Goal: Information Seeking & Learning: Learn about a topic

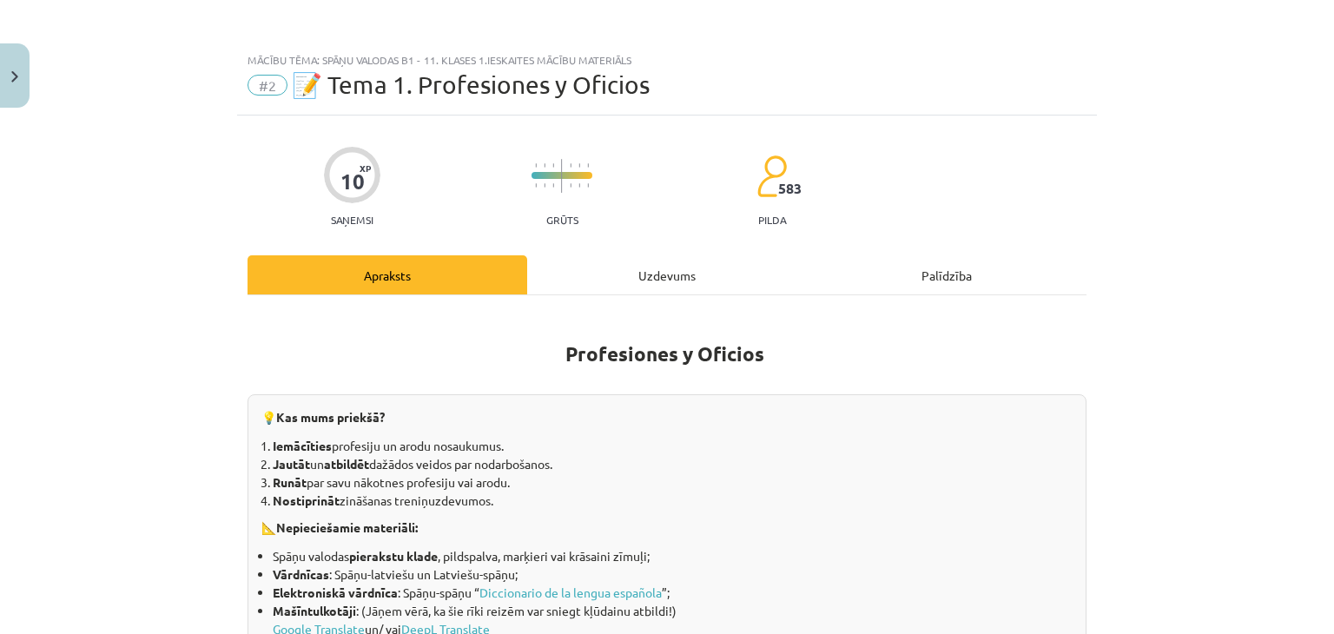
scroll to position [1226, 0]
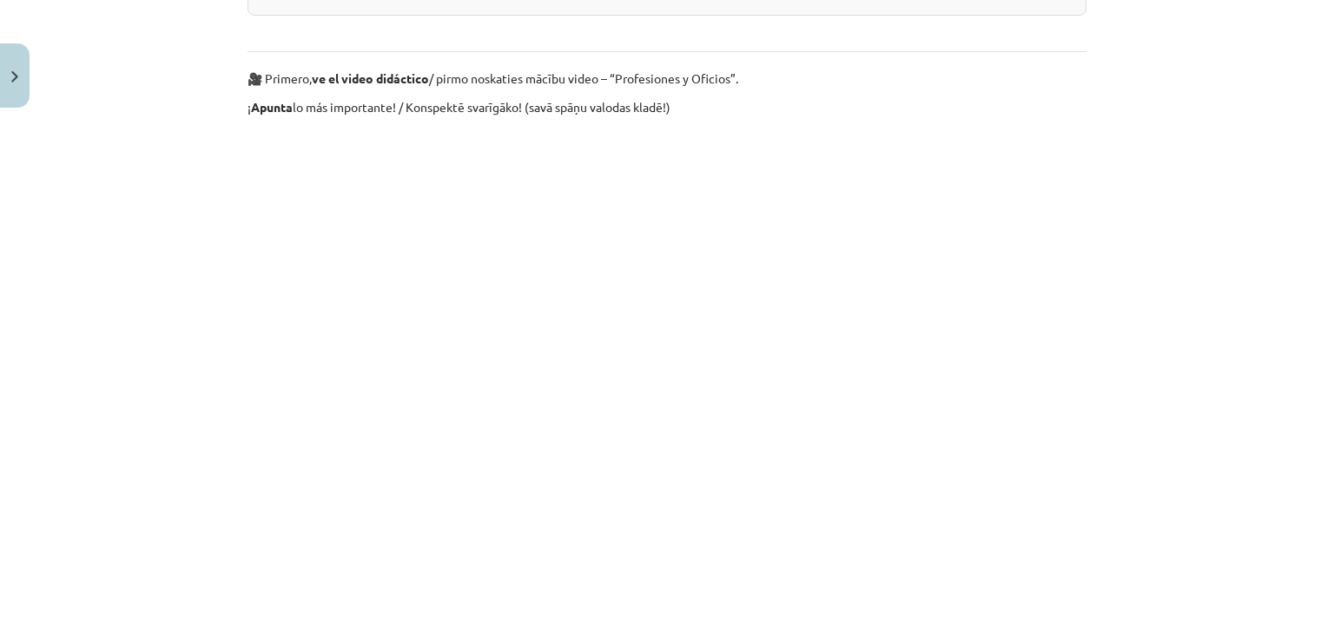
click at [15, 228] on div "Mācību tēma: Spāņu valodas b1 - 11. klases 1.ieskaites mācību materiāls #2 📝 Te…" at bounding box center [667, 317] width 1334 height 634
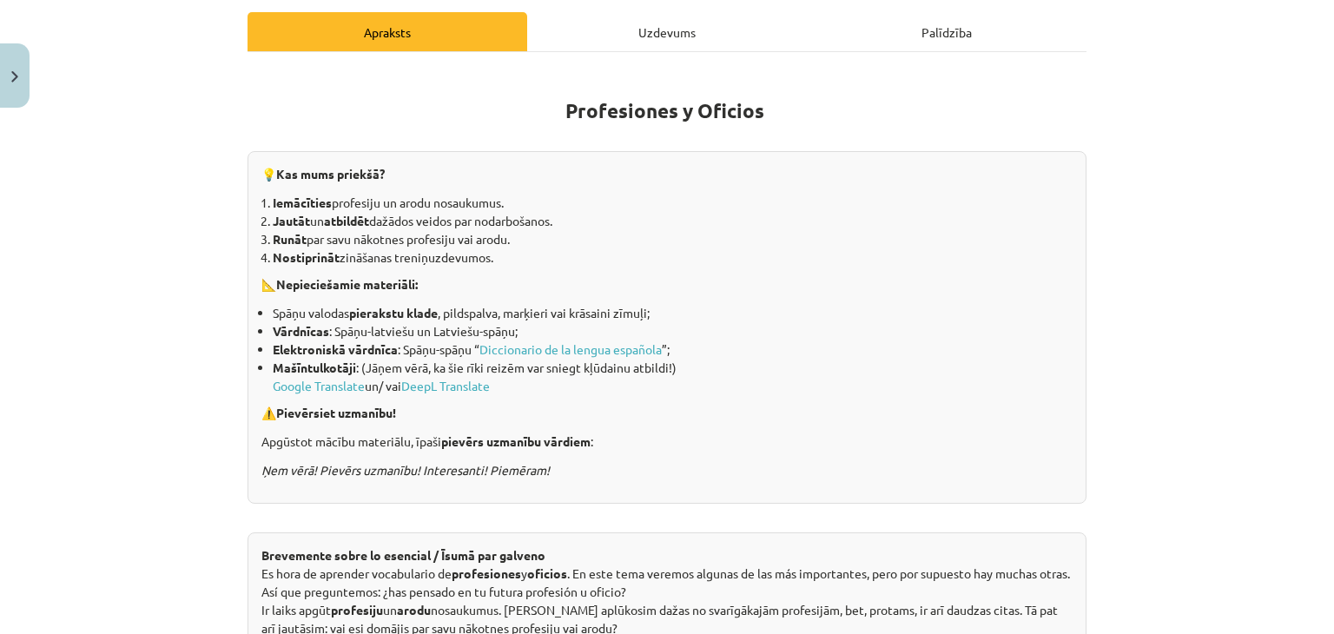
scroll to position [10, 0]
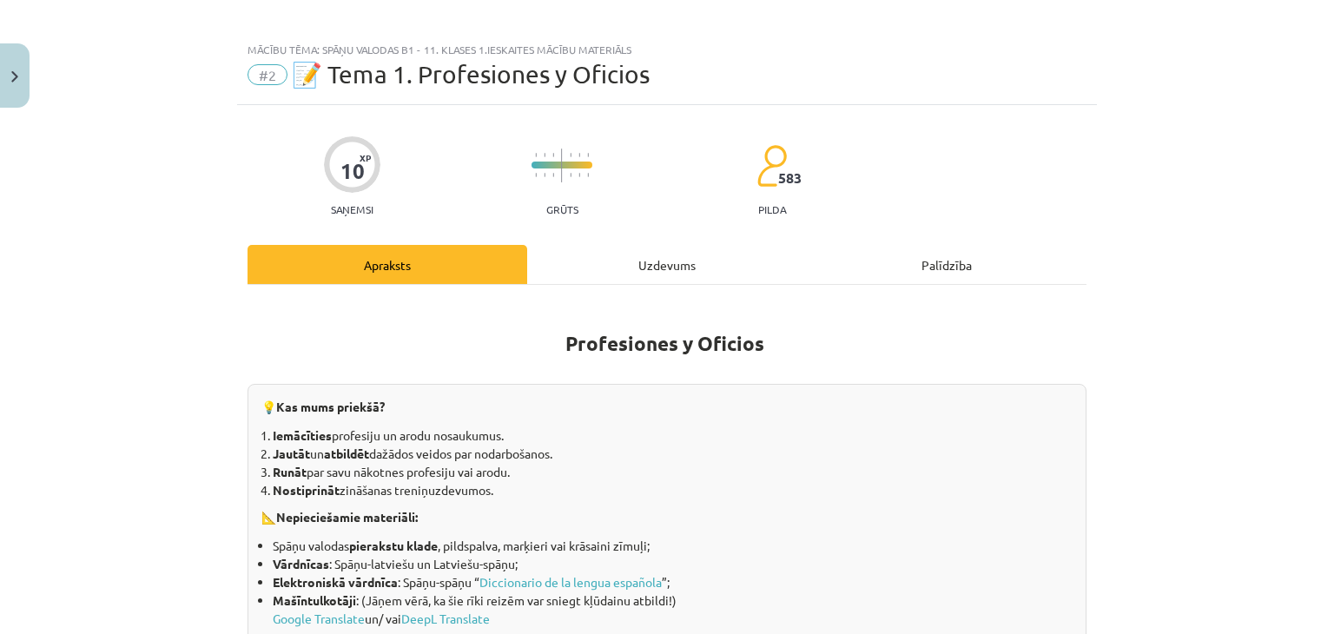
click at [624, 276] on div "Uzdevums" at bounding box center [667, 264] width 280 height 39
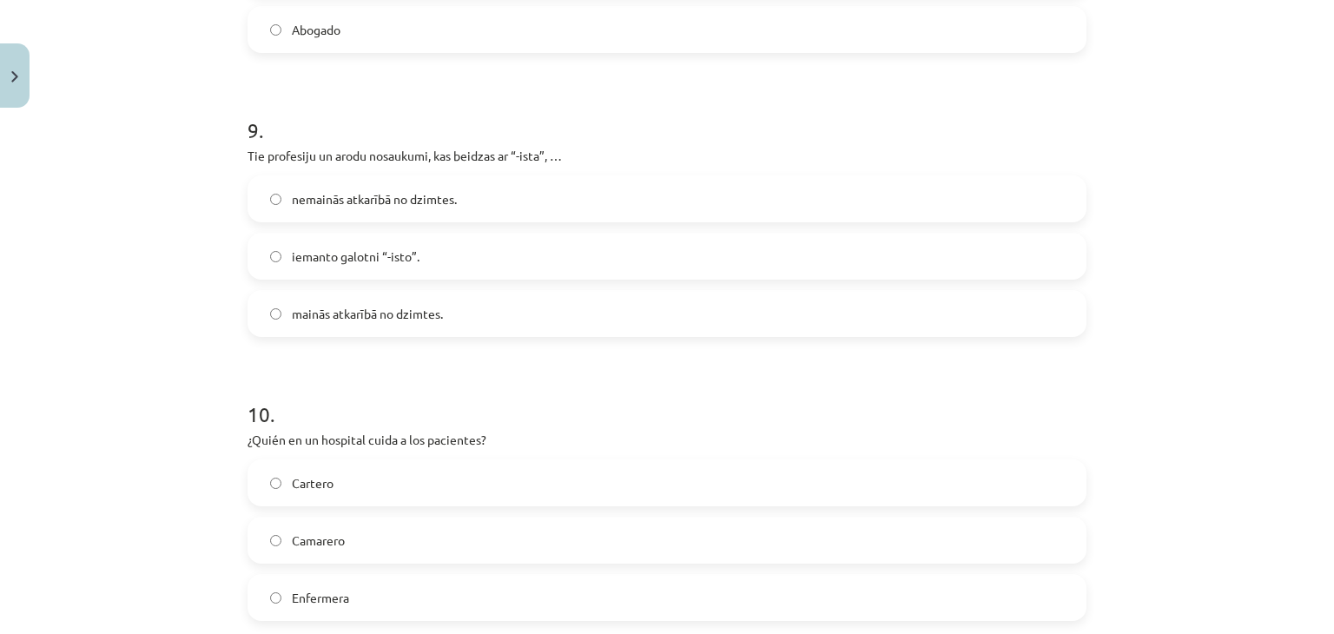
scroll to position [2746, 0]
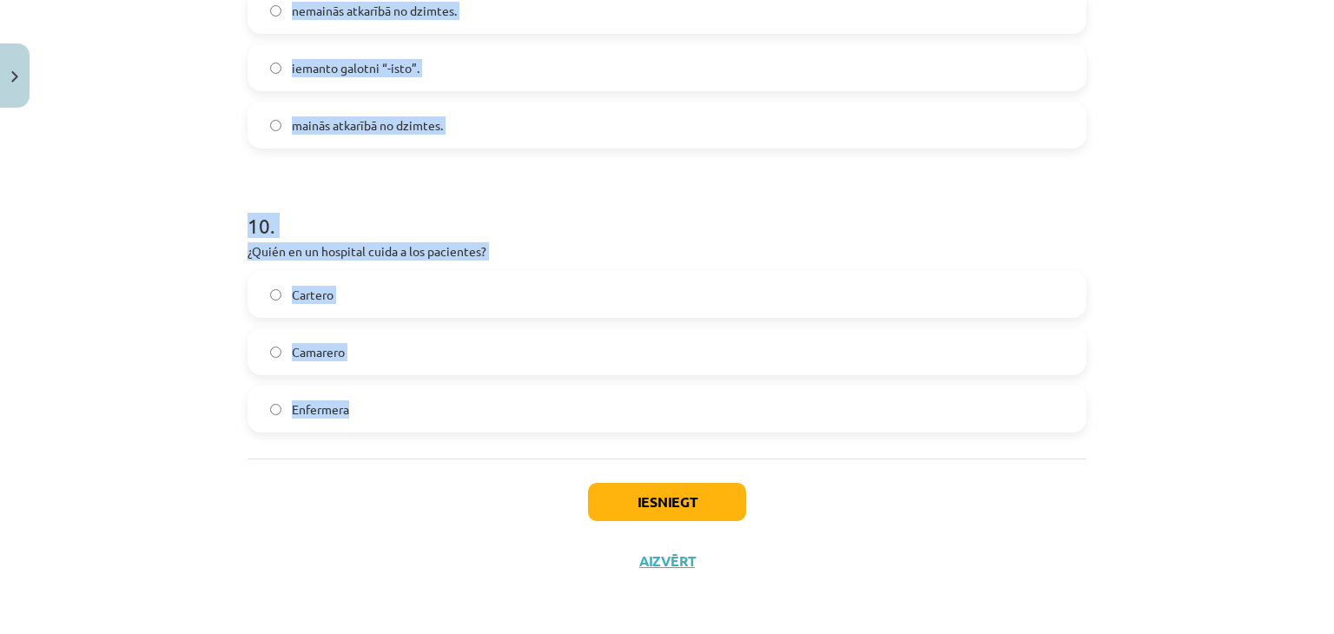
drag, startPoint x: 233, startPoint y: 280, endPoint x: 376, endPoint y: 405, distance: 190.2
copy form "2 . Tie profesiju un arodu nosaukumi, kas vīriešu dzimtē beidzas ar “-e”, sievi…"
click at [509, 225] on h1 "10 ." at bounding box center [666, 210] width 839 height 54
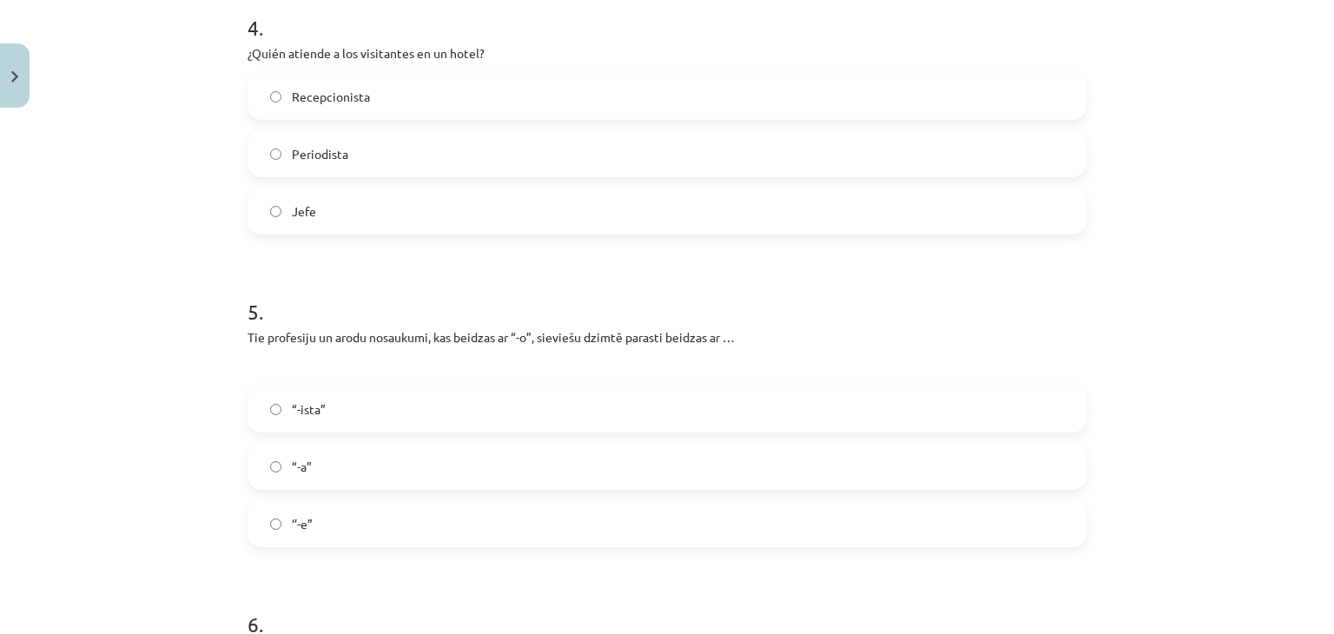
scroll to position [1183, 0]
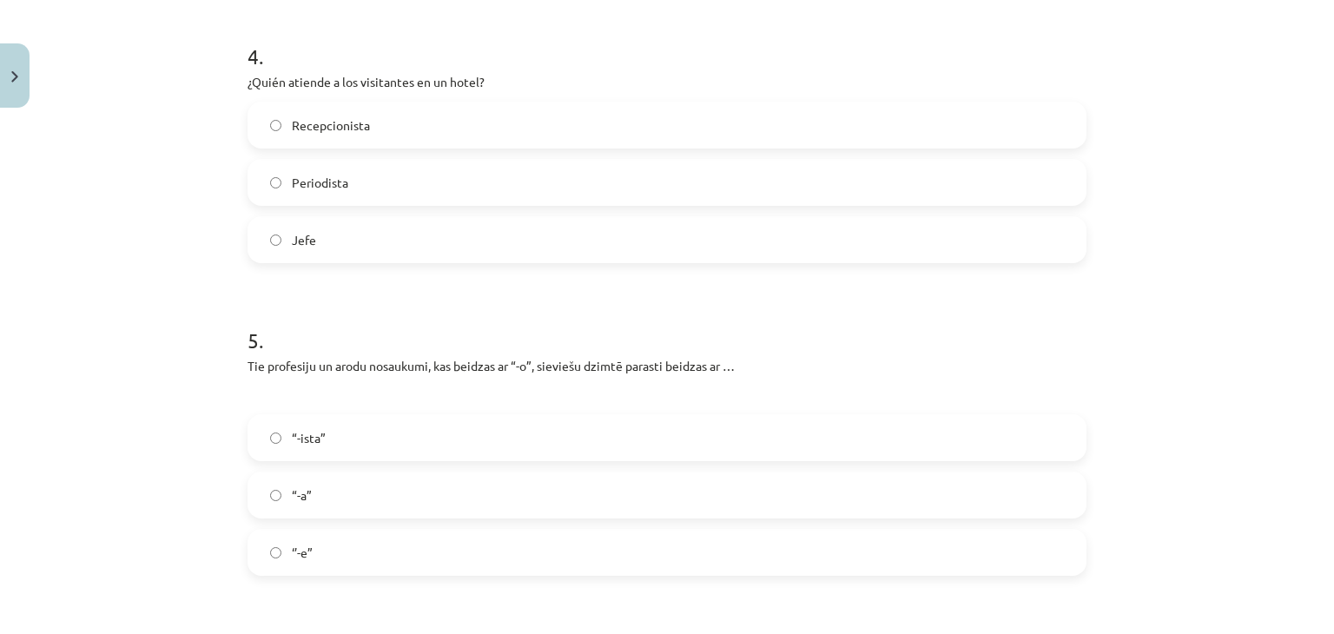
click at [442, 119] on label "Recepcionista" at bounding box center [666, 124] width 835 height 43
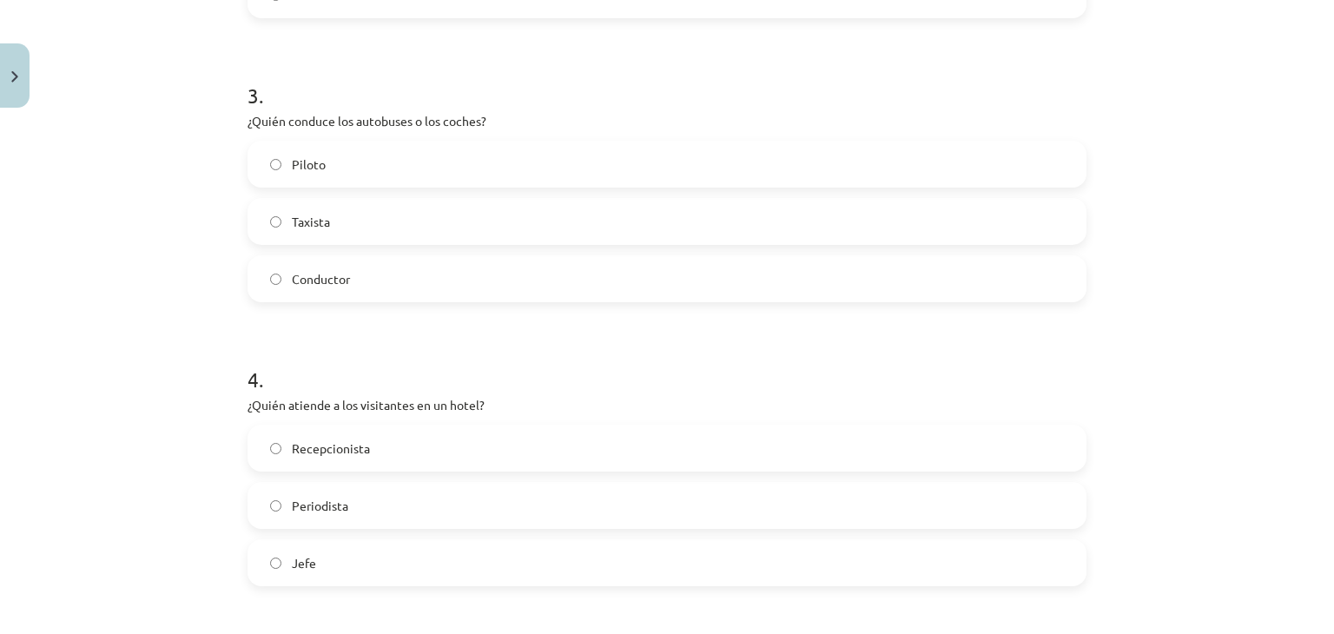
scroll to position [836, 0]
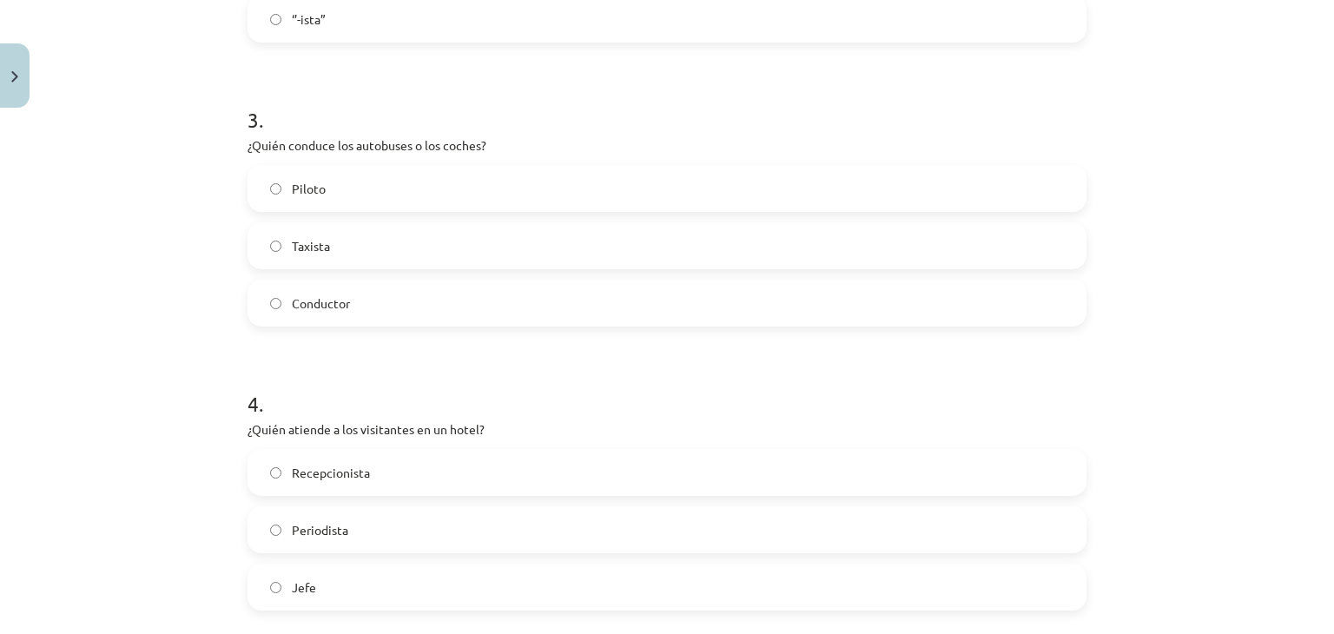
click at [332, 307] on span "Conductor" at bounding box center [321, 303] width 58 height 18
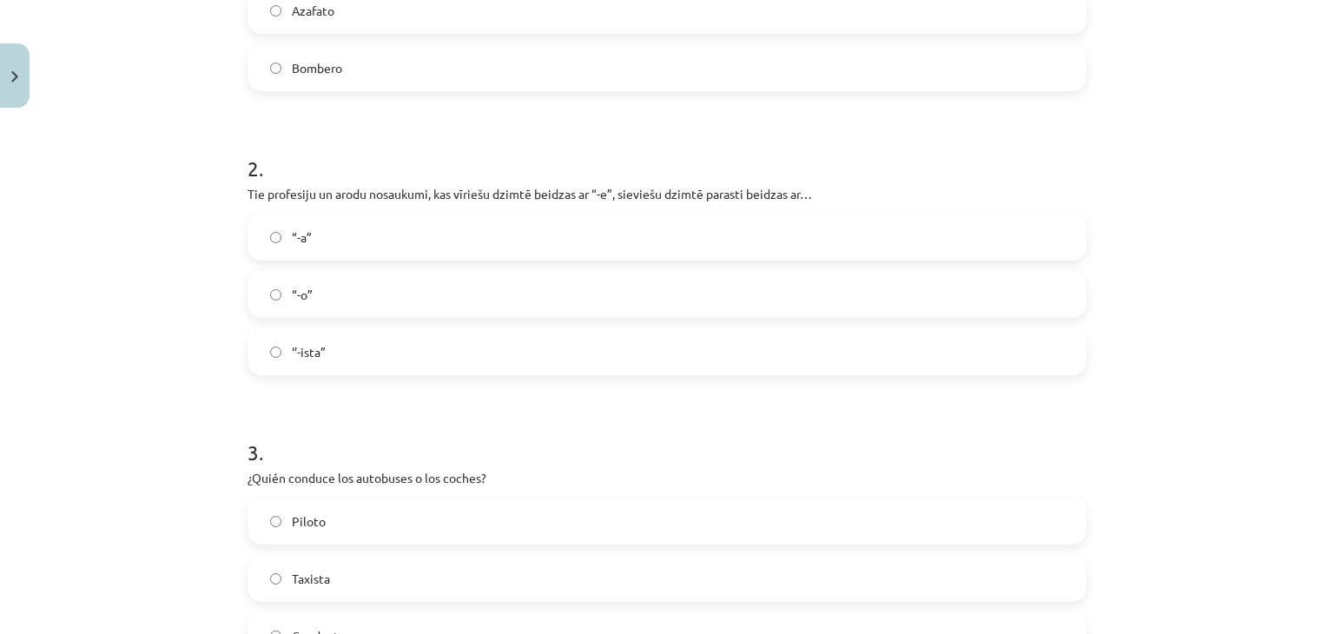
scroll to position [489, 0]
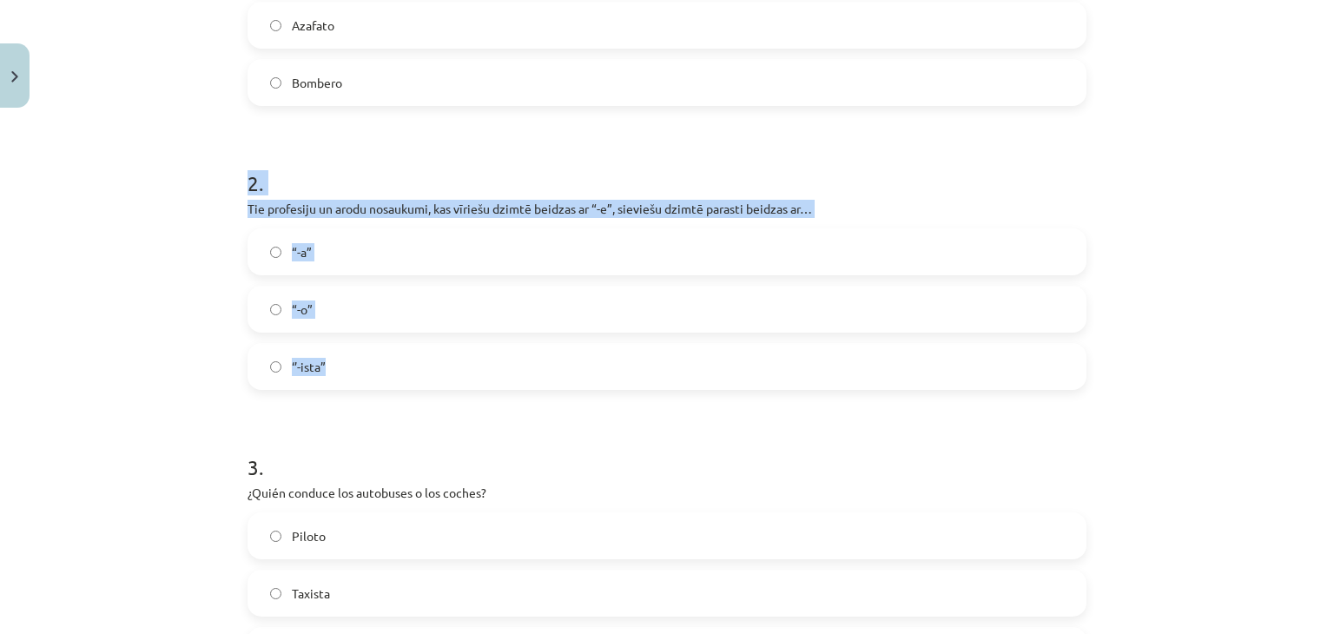
drag, startPoint x: 209, startPoint y: 185, endPoint x: 443, endPoint y: 366, distance: 295.2
click at [443, 366] on div "Mācību tēma: Spāņu valodas b1 - 11. klases 1.ieskaites mācību materiāls #2 📝 Te…" at bounding box center [667, 317] width 1334 height 634
copy div "2 . Tie profesiju un arodu nosaukumi, kas vīriešu dzimtē beidzas ar “-e”, sievi…"
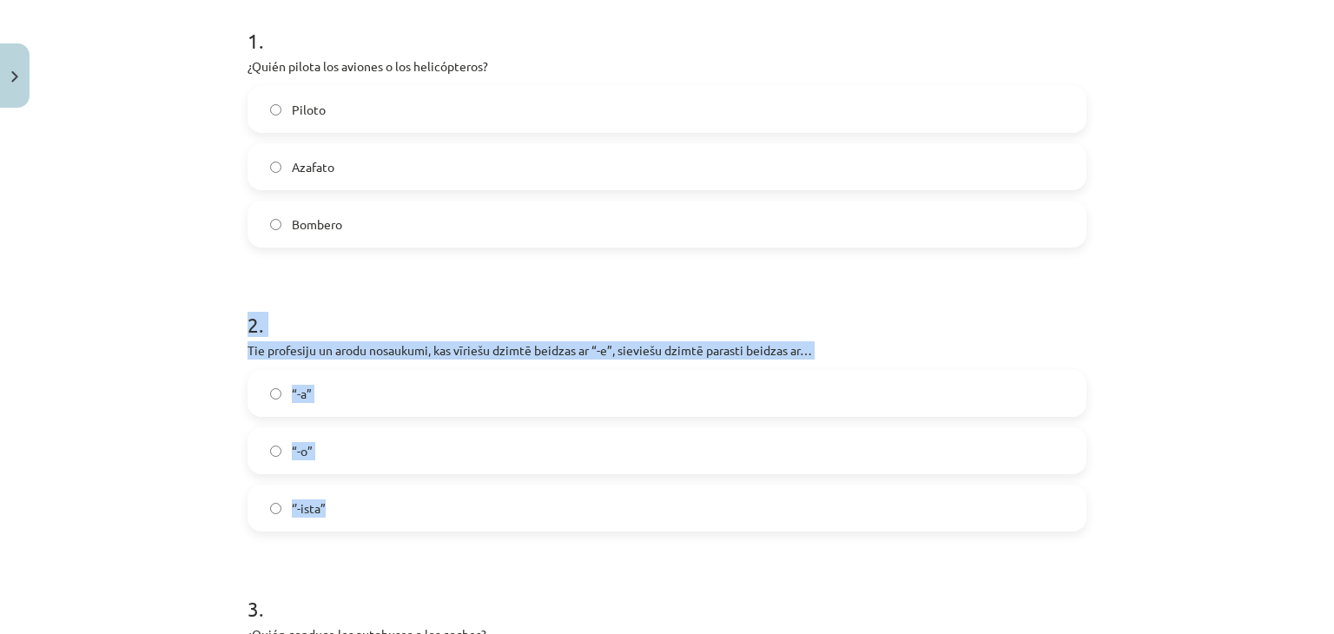
scroll to position [608, 0]
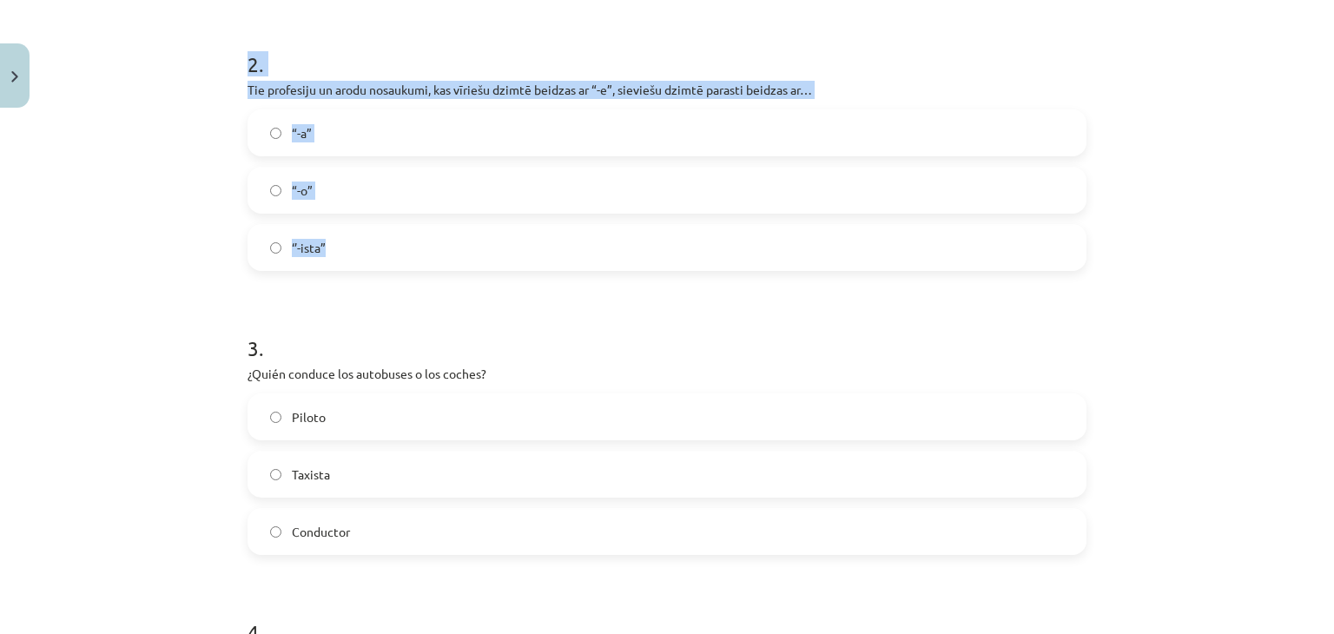
click at [442, 135] on label "“-a”" at bounding box center [666, 132] width 835 height 43
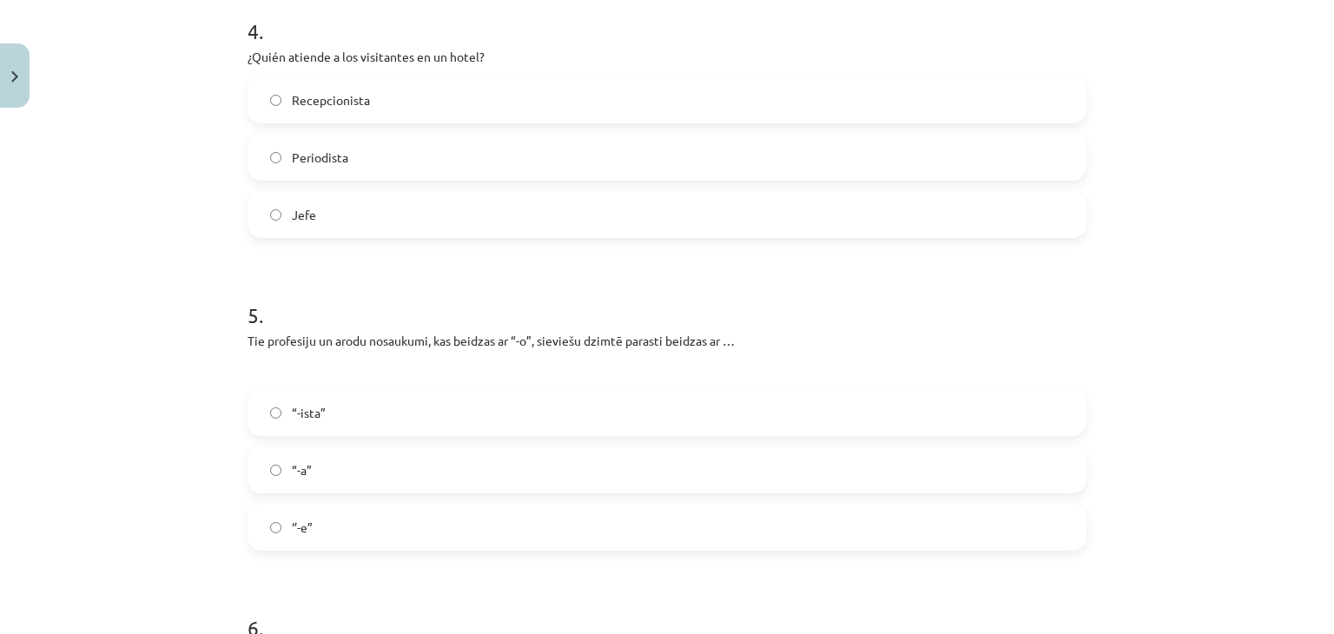
scroll to position [1302, 0]
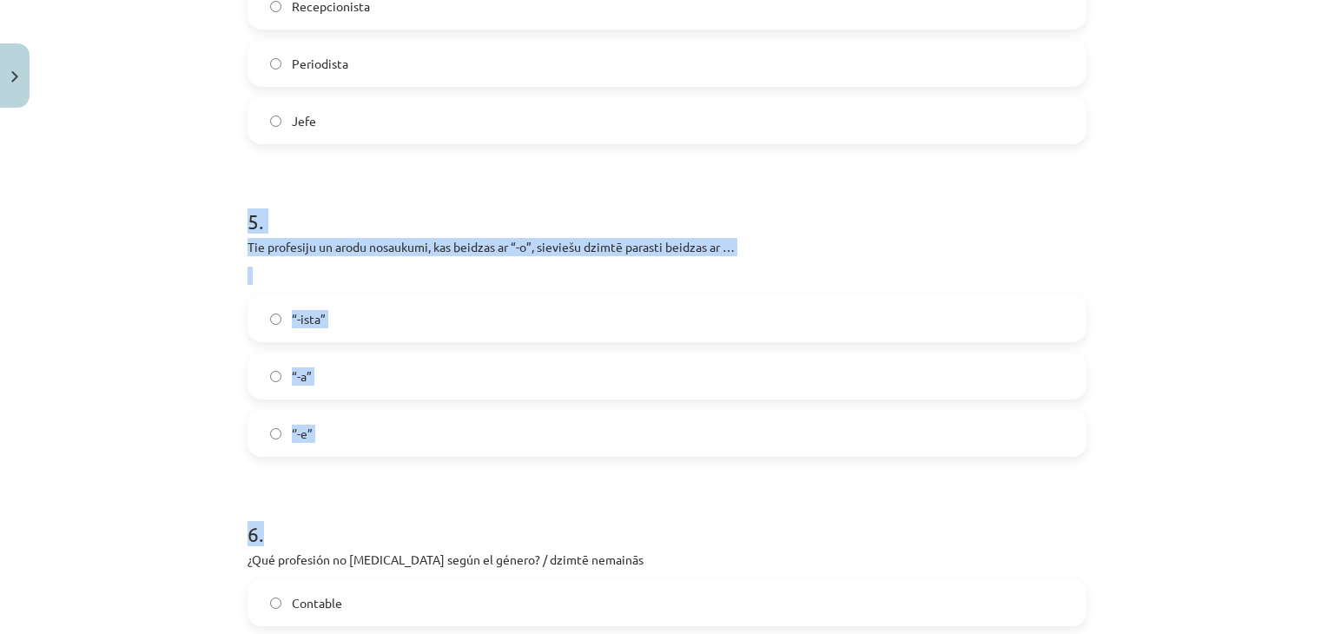
drag, startPoint x: 228, startPoint y: 213, endPoint x: 466, endPoint y: 402, distance: 304.0
click at [460, 478] on div "Mācību tēma: Spāņu valodas b1 - 11. klases 1.ieskaites mācību materiāls #2 📝 Te…" at bounding box center [667, 317] width 1334 height 634
click at [215, 202] on div "Mācību tēma: Spāņu valodas b1 - 11. klases 1.ieskaites mācību materiāls #2 📝 Te…" at bounding box center [667, 317] width 1334 height 634
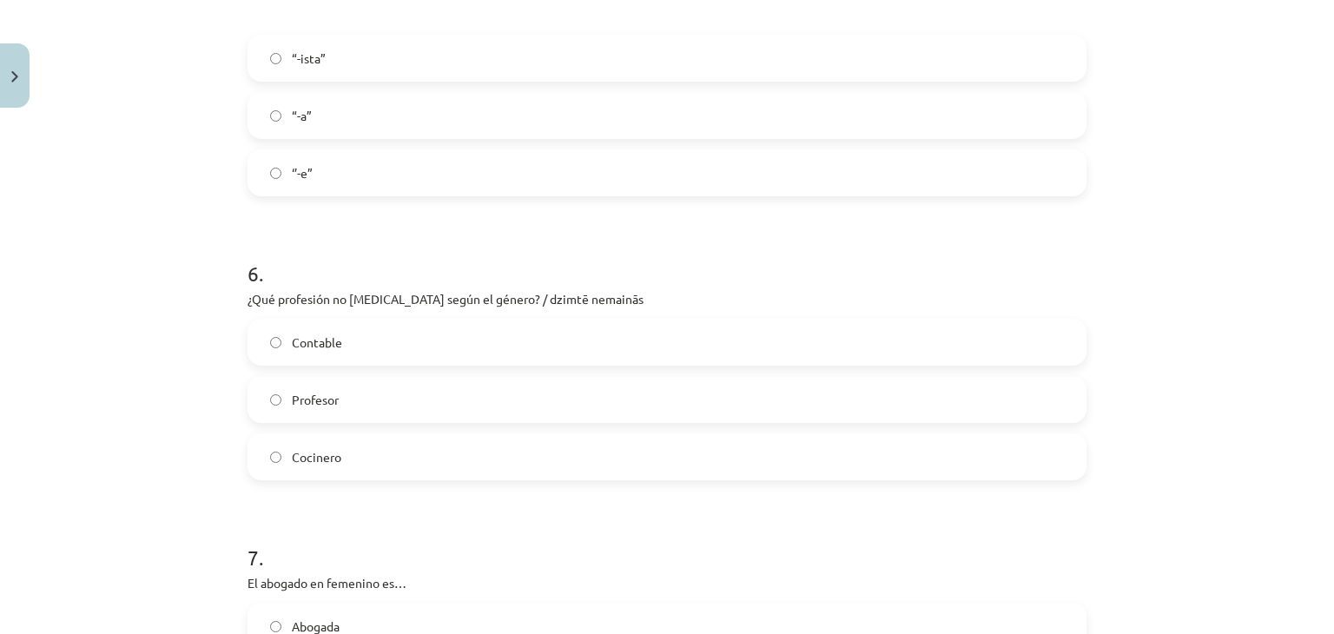
click at [188, 293] on div "Mācību tēma: Spāņu valodas b1 - 11. klases 1.ieskaites mācību materiāls #2 📝 Te…" at bounding box center [667, 317] width 1334 height 634
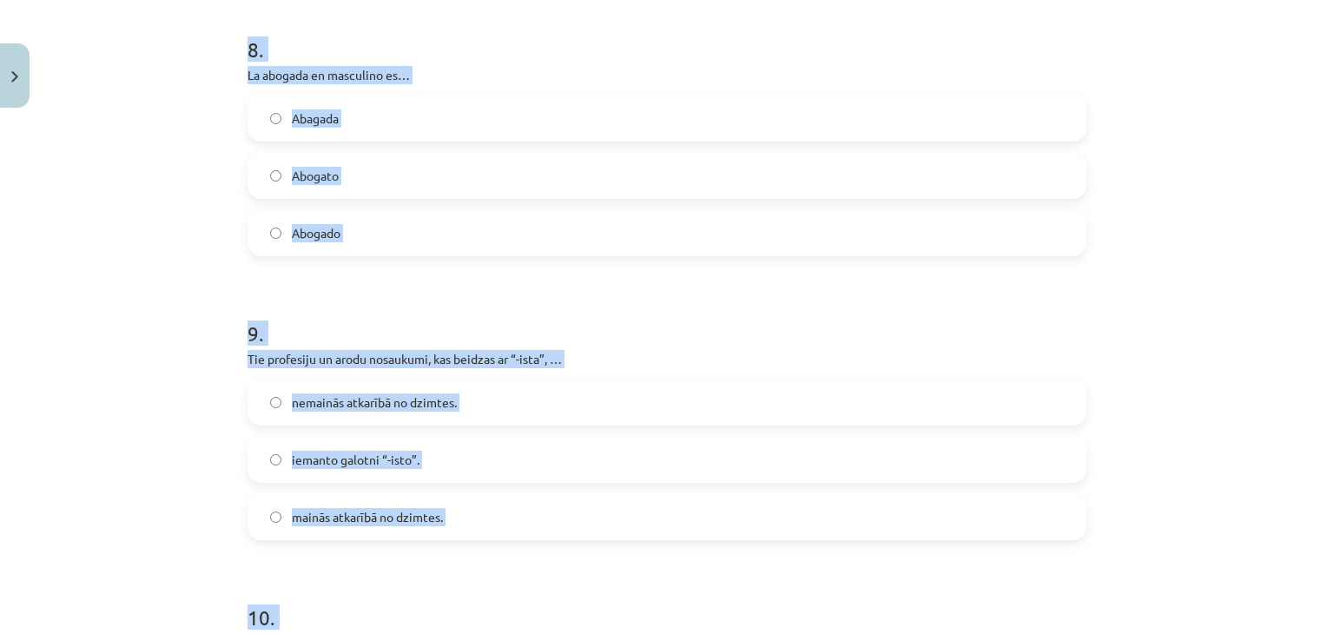
scroll to position [2746, 0]
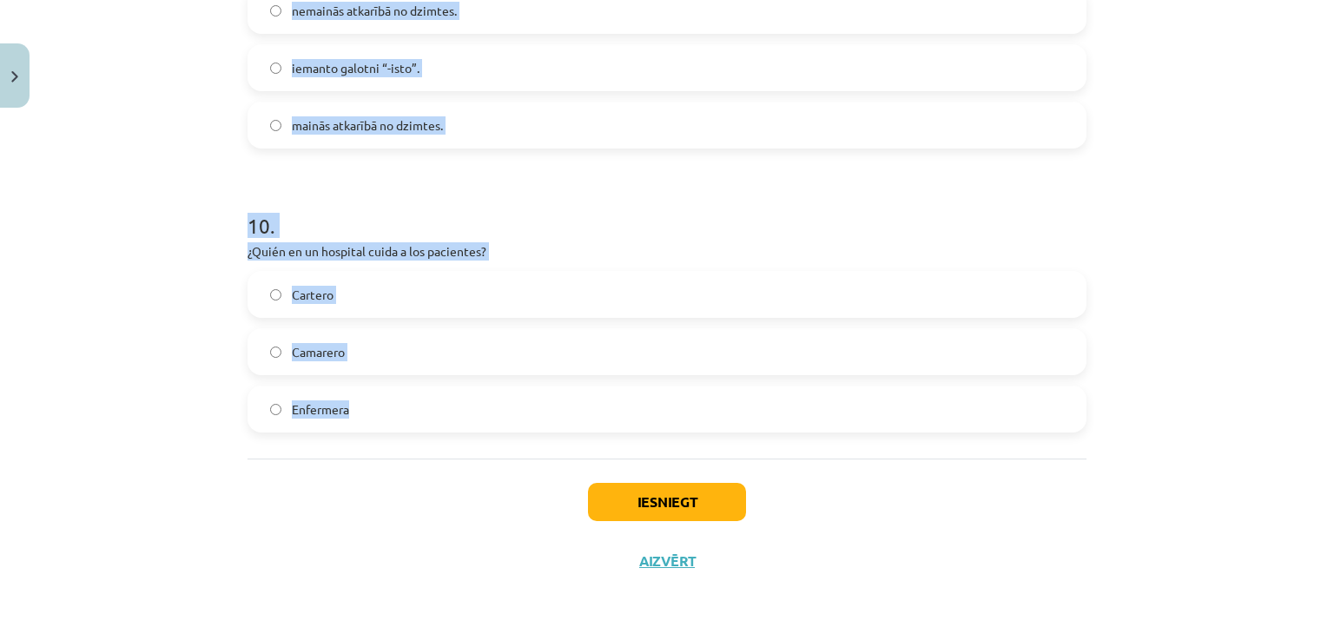
drag, startPoint x: 393, startPoint y: 453, endPoint x: 399, endPoint y: 381, distance: 72.3
copy form "5 . Tie profesiju un arodu nosaukumi, kas beidzas ar “-o”, sieviešu dzimtē para…"
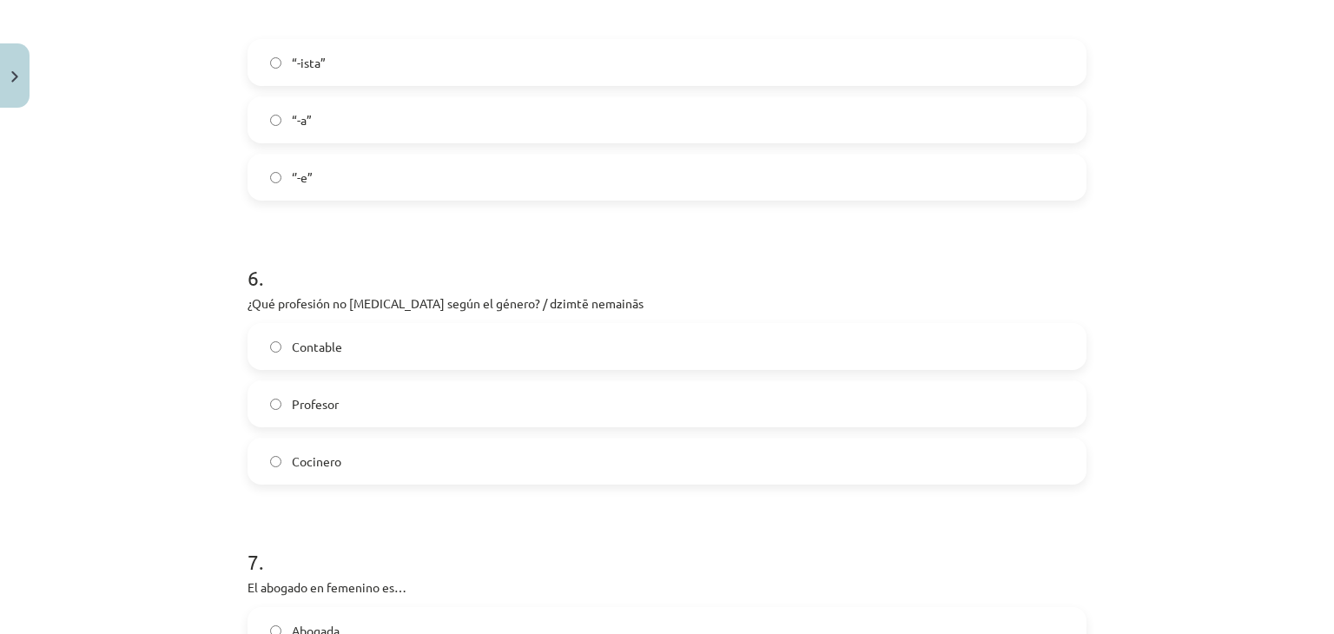
scroll to position [1531, 0]
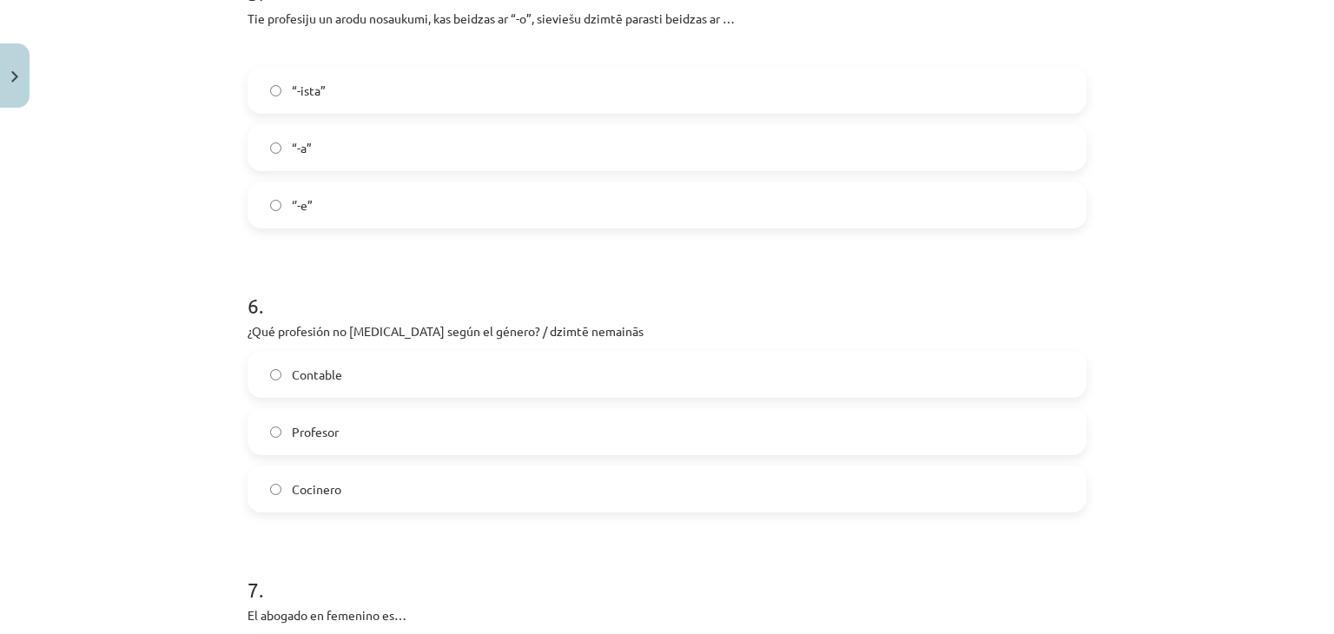
click at [274, 137] on label "“-a”" at bounding box center [666, 147] width 835 height 43
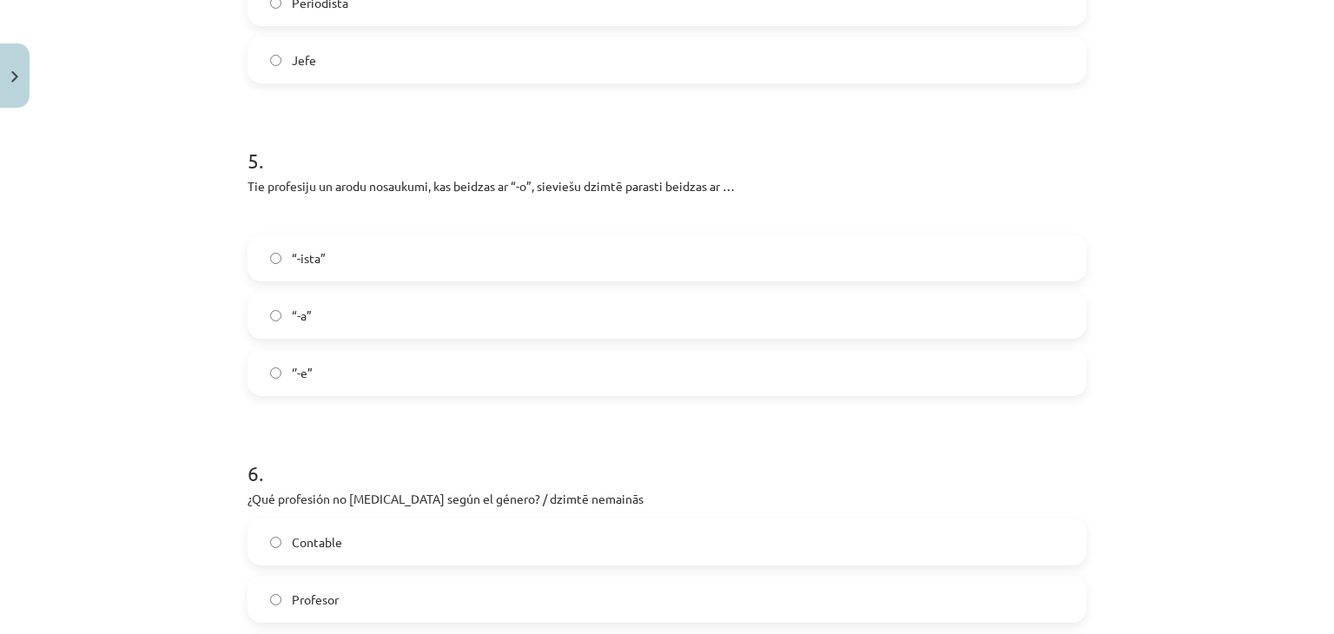
scroll to position [1618, 0]
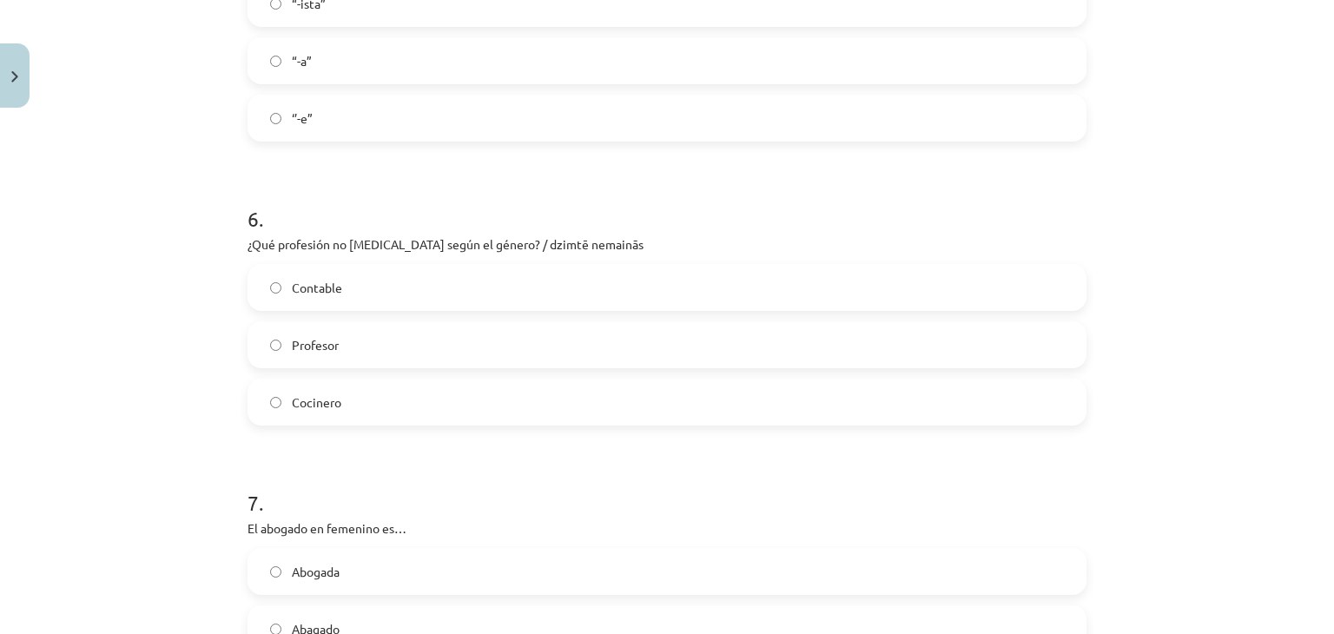
click at [375, 292] on label "Contable" at bounding box center [666, 287] width 835 height 43
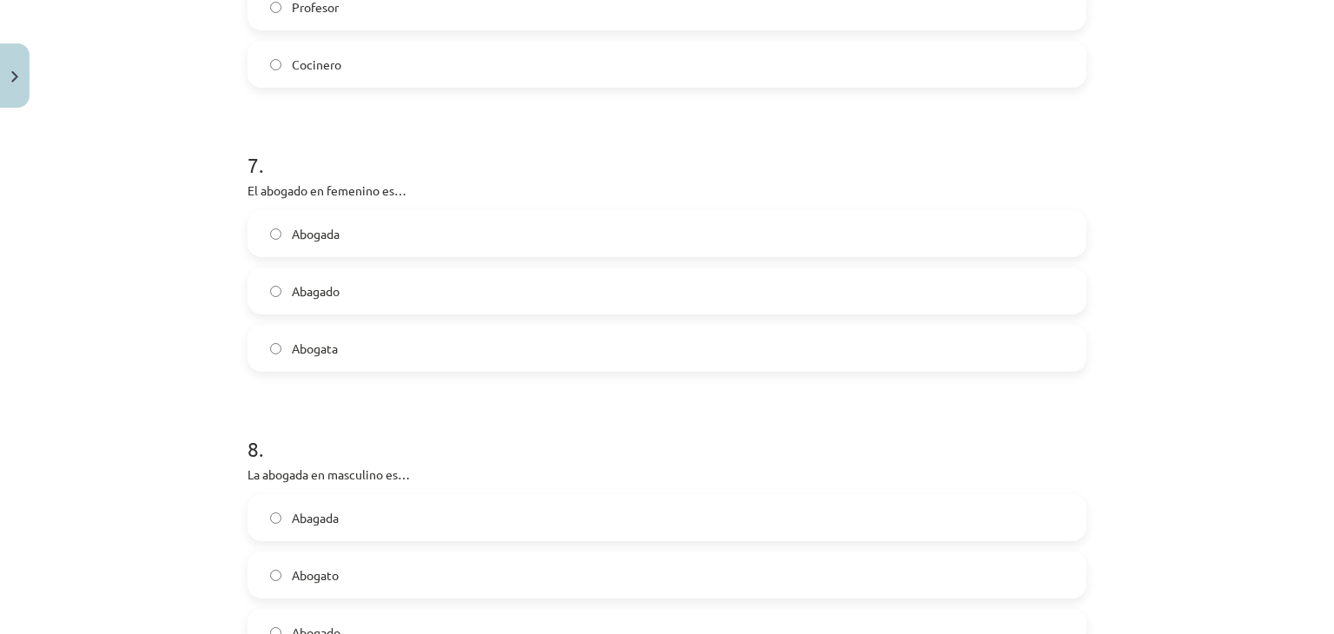
scroll to position [1965, 0]
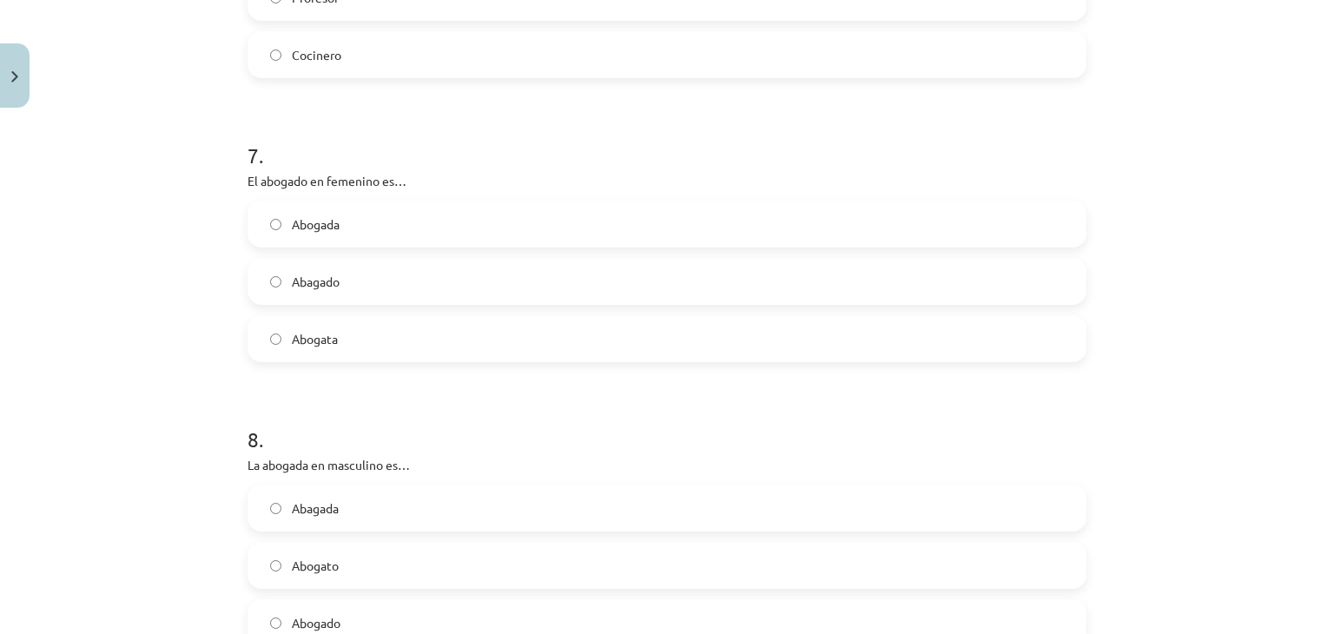
click at [350, 222] on label "Abogada" at bounding box center [666, 223] width 835 height 43
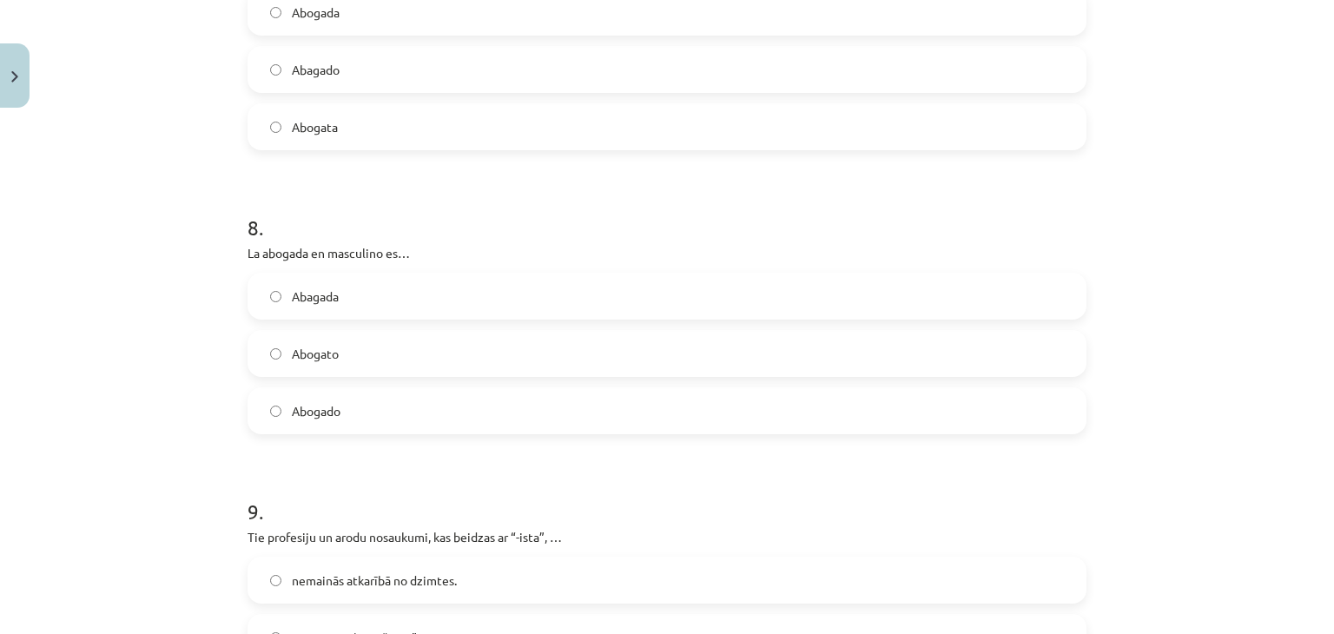
scroll to position [2139, 0]
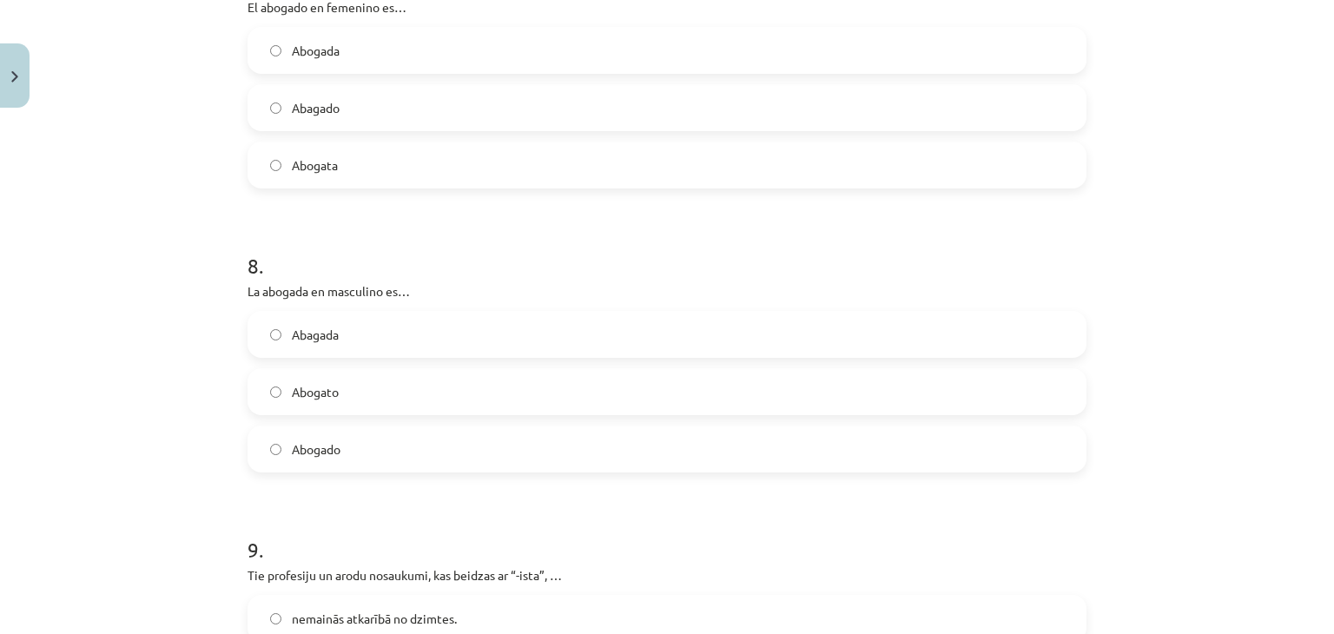
click at [357, 455] on label "Abogado" at bounding box center [666, 448] width 835 height 43
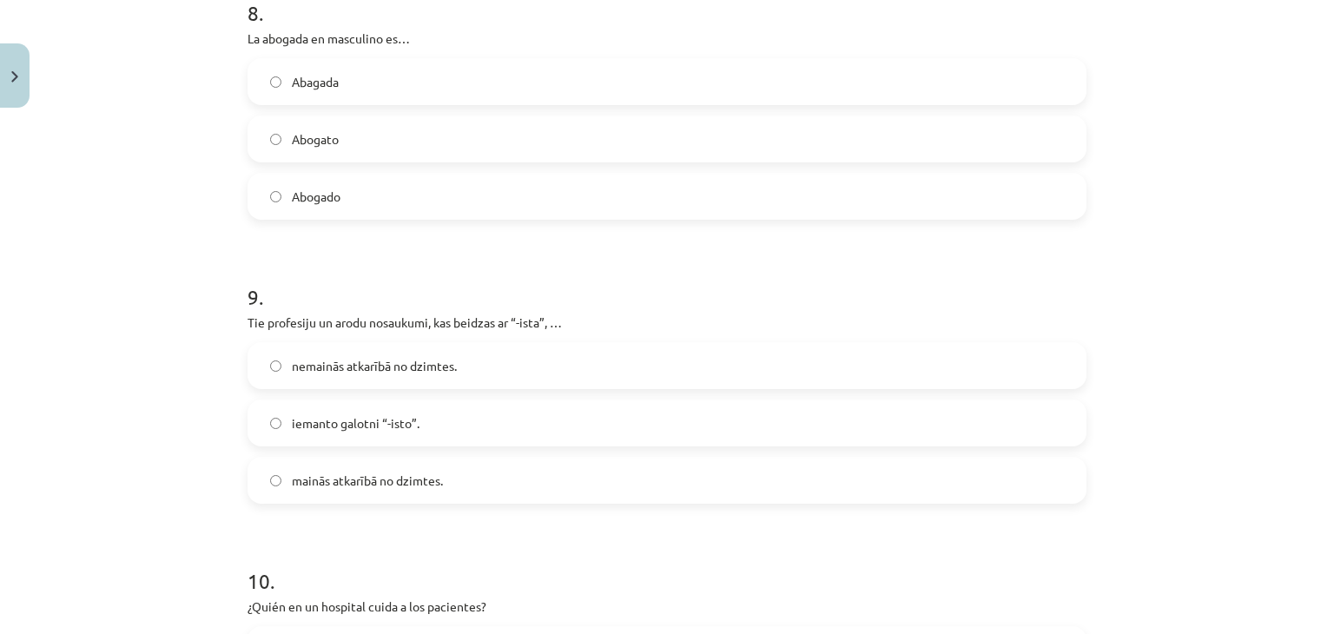
scroll to position [2486, 0]
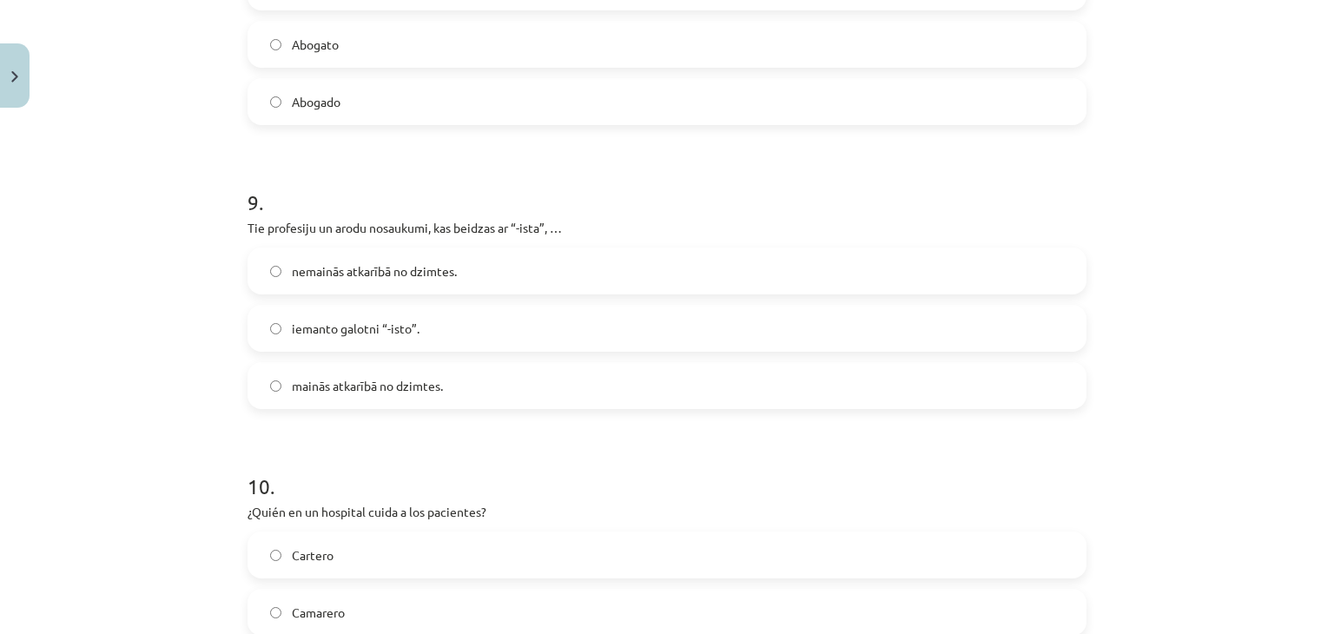
drag, startPoint x: 482, startPoint y: 550, endPoint x: 1188, endPoint y: 354, distance: 732.4
click at [1188, 354] on div "Mācību tēma: Spāņu valodas b1 - 11. klases 1.ieskaites mācību materiāls #2 📝 Te…" at bounding box center [667, 317] width 1334 height 634
click at [334, 390] on span "mainās atkarībā no dzimtes." at bounding box center [367, 386] width 151 height 18
click at [379, 262] on span "nemainās atkarībā no dzimtes." at bounding box center [374, 271] width 165 height 18
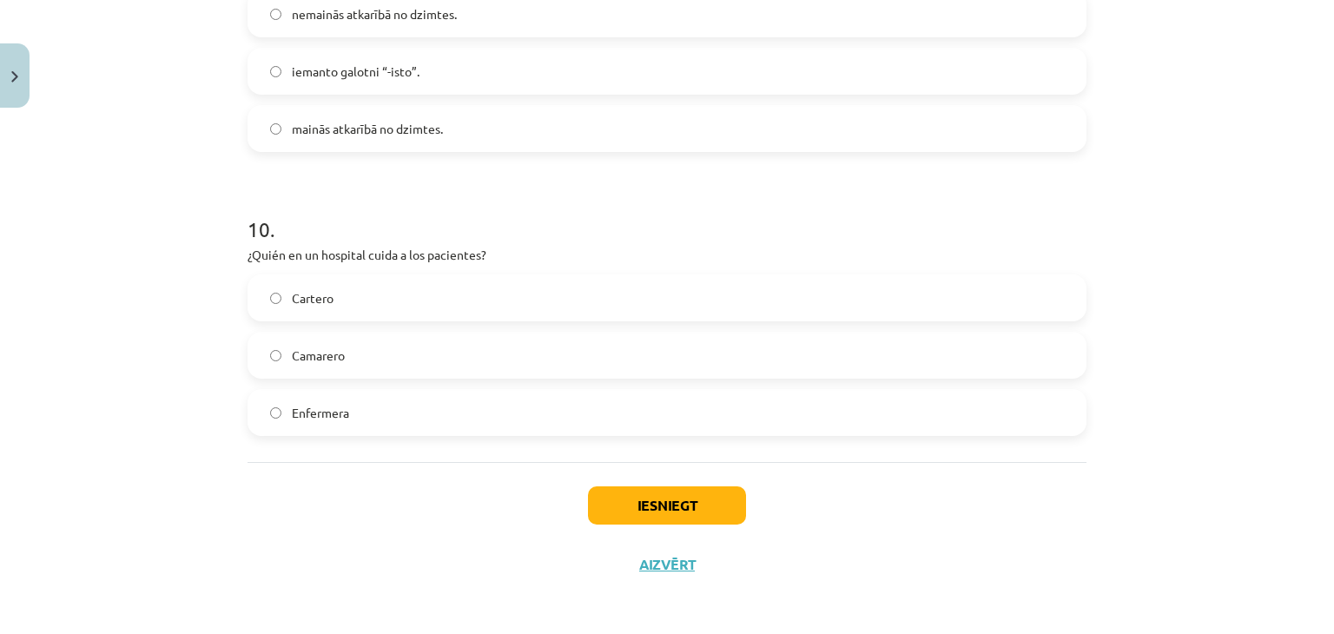
scroll to position [2746, 0]
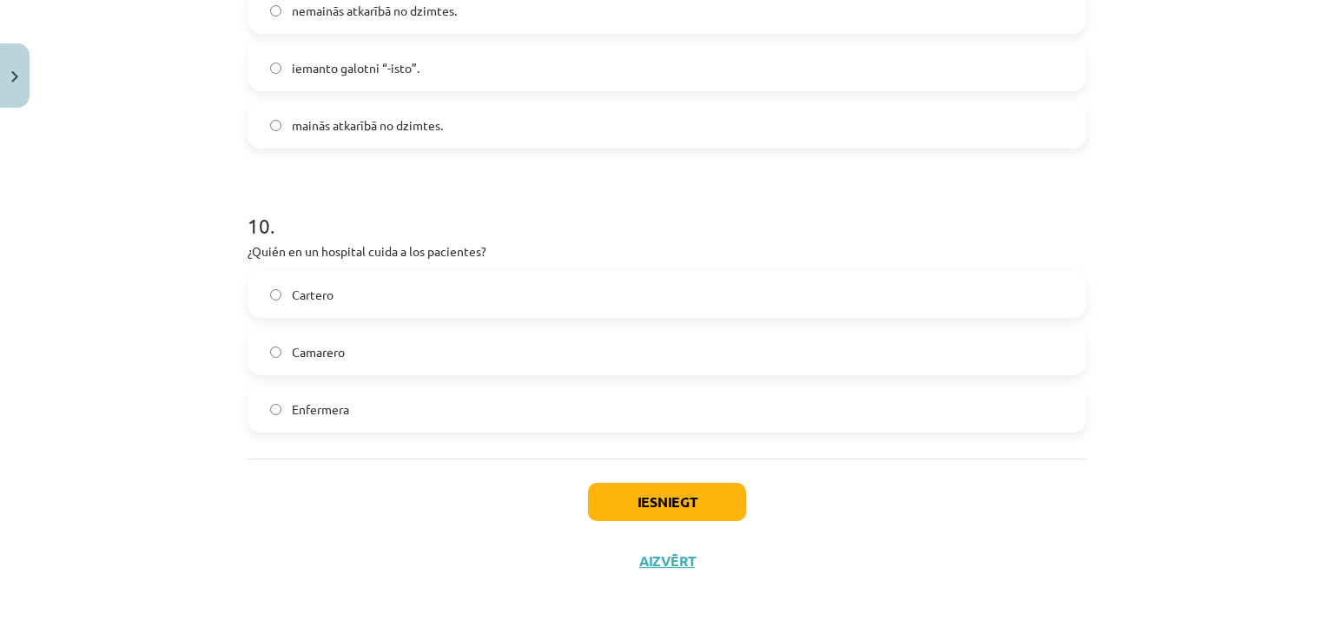
click at [320, 425] on label "Enfermera" at bounding box center [666, 408] width 835 height 43
click at [684, 505] on button "Iesniegt" at bounding box center [667, 502] width 158 height 38
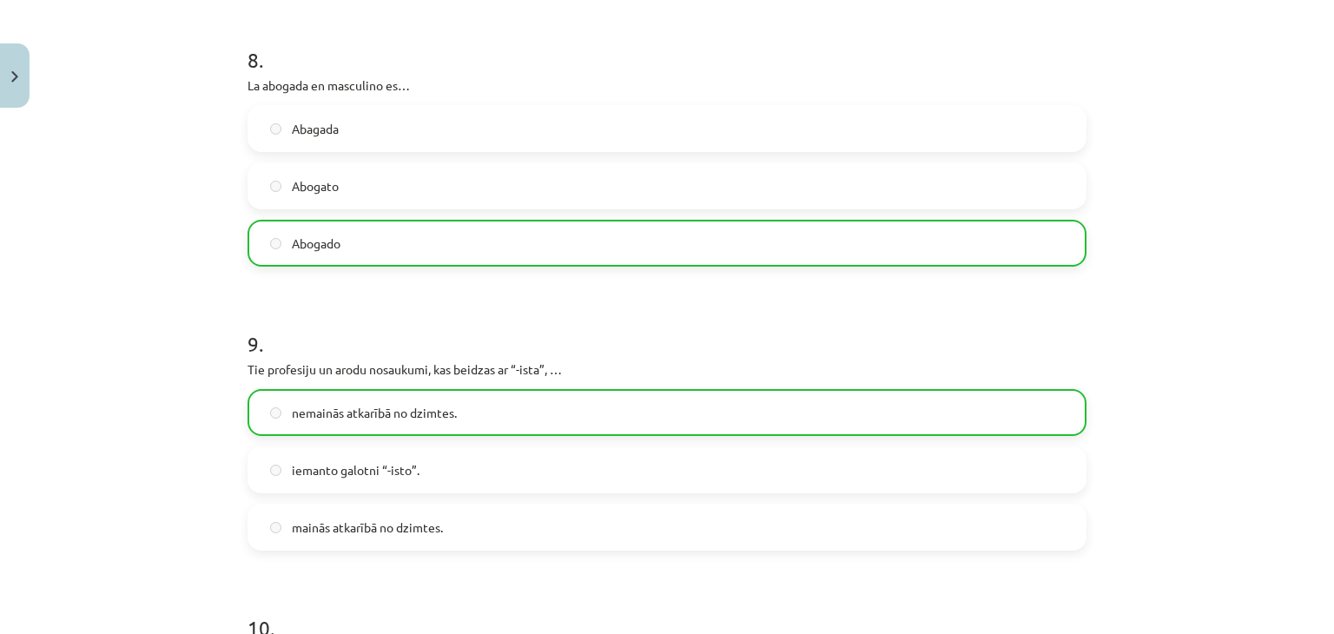
scroll to position [2800, 0]
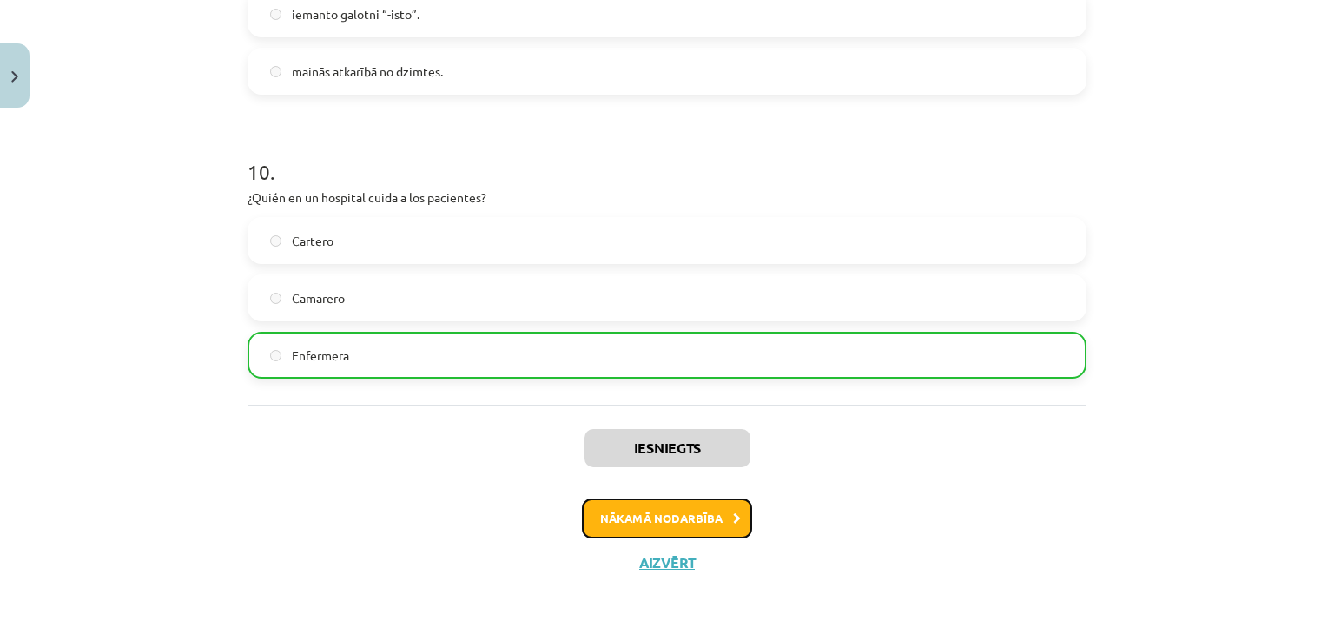
click at [715, 517] on button "Nākamā nodarbība" at bounding box center [667, 518] width 170 height 40
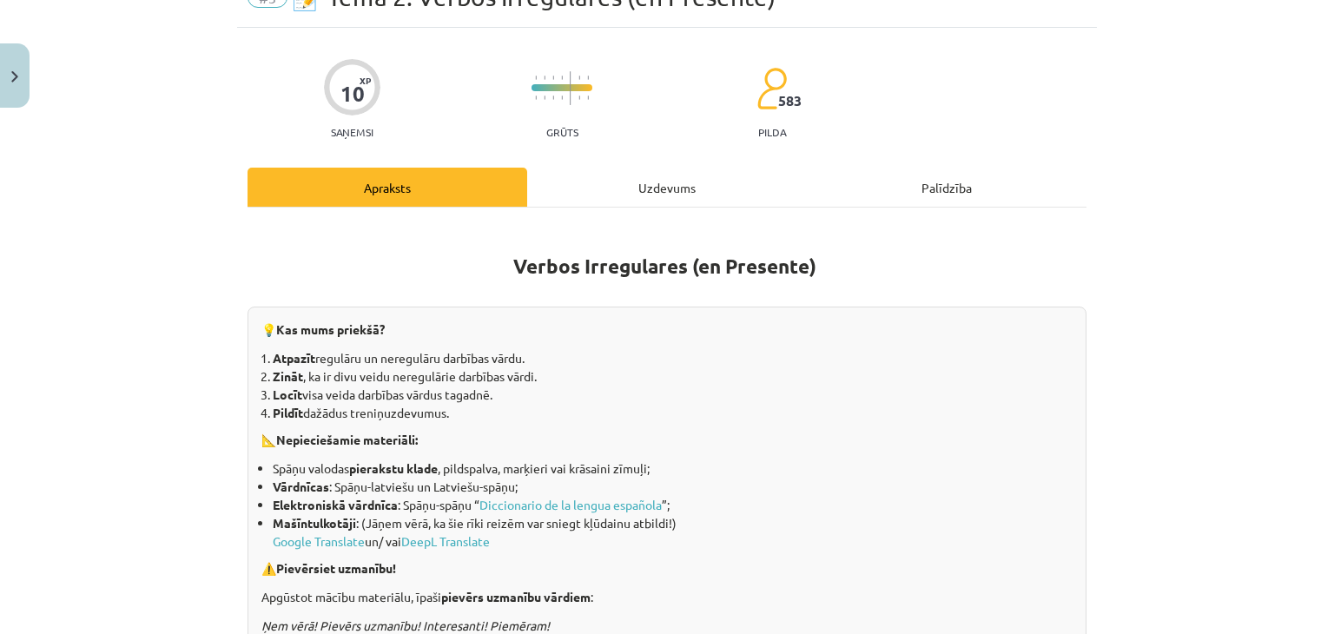
scroll to position [130, 0]
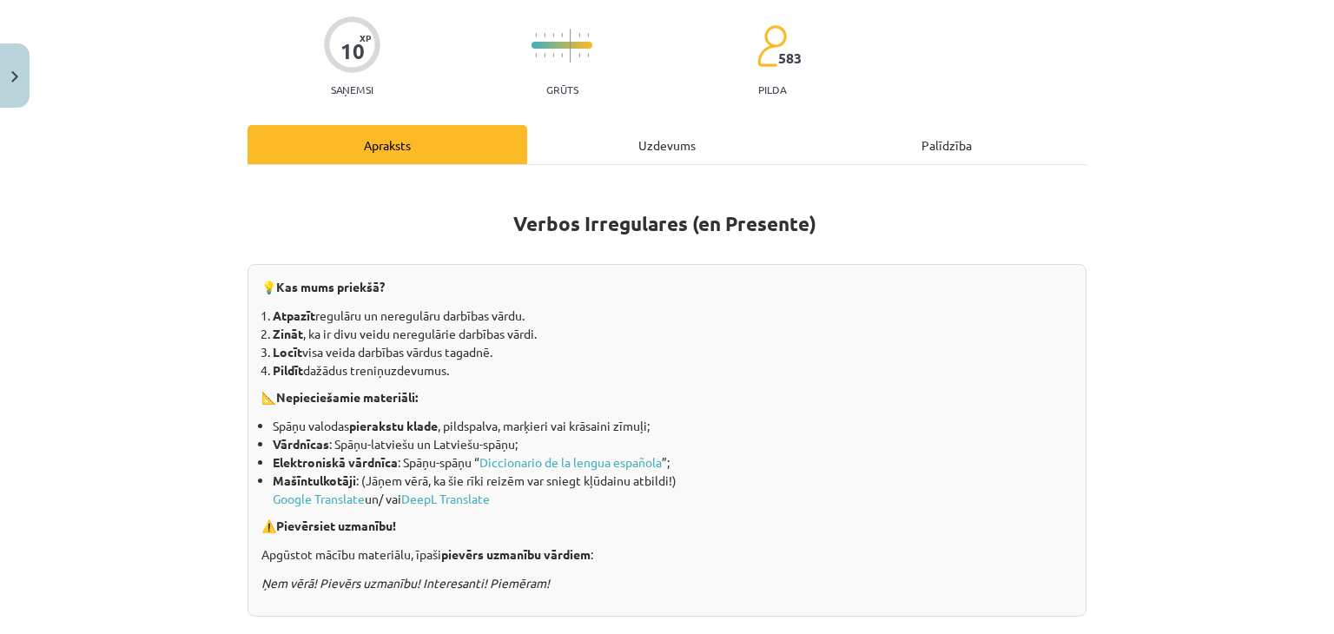
click at [646, 151] on div "Uzdevums" at bounding box center [667, 144] width 280 height 39
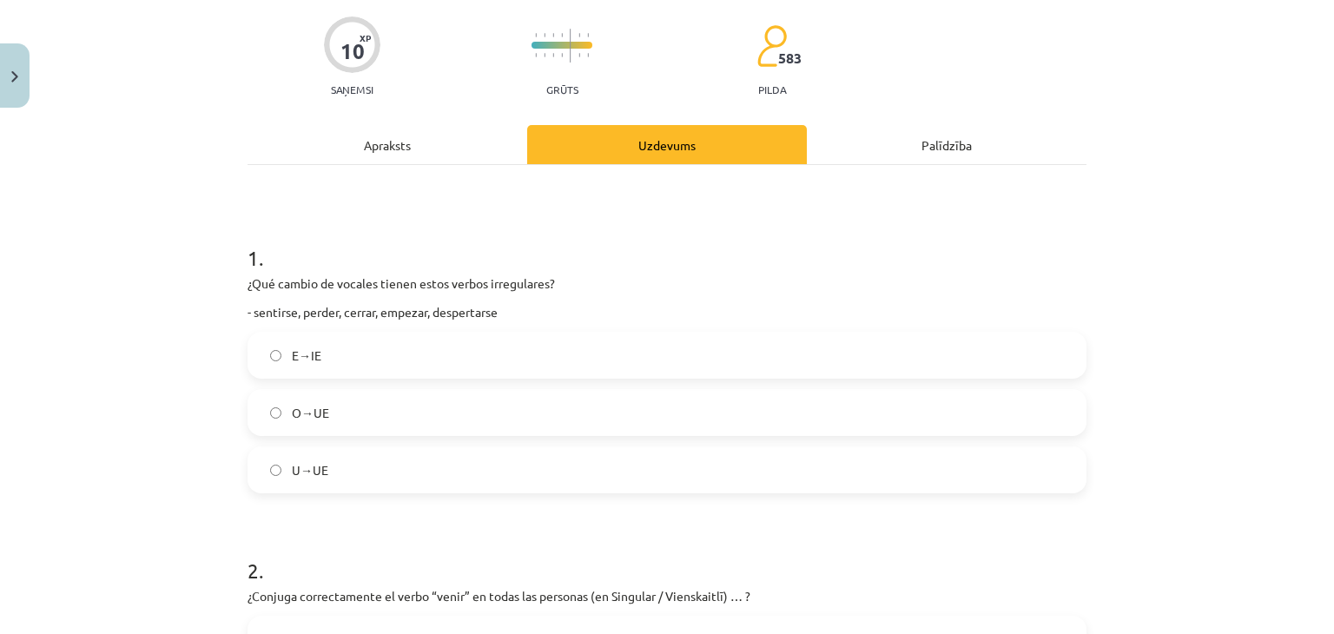
scroll to position [43, 0]
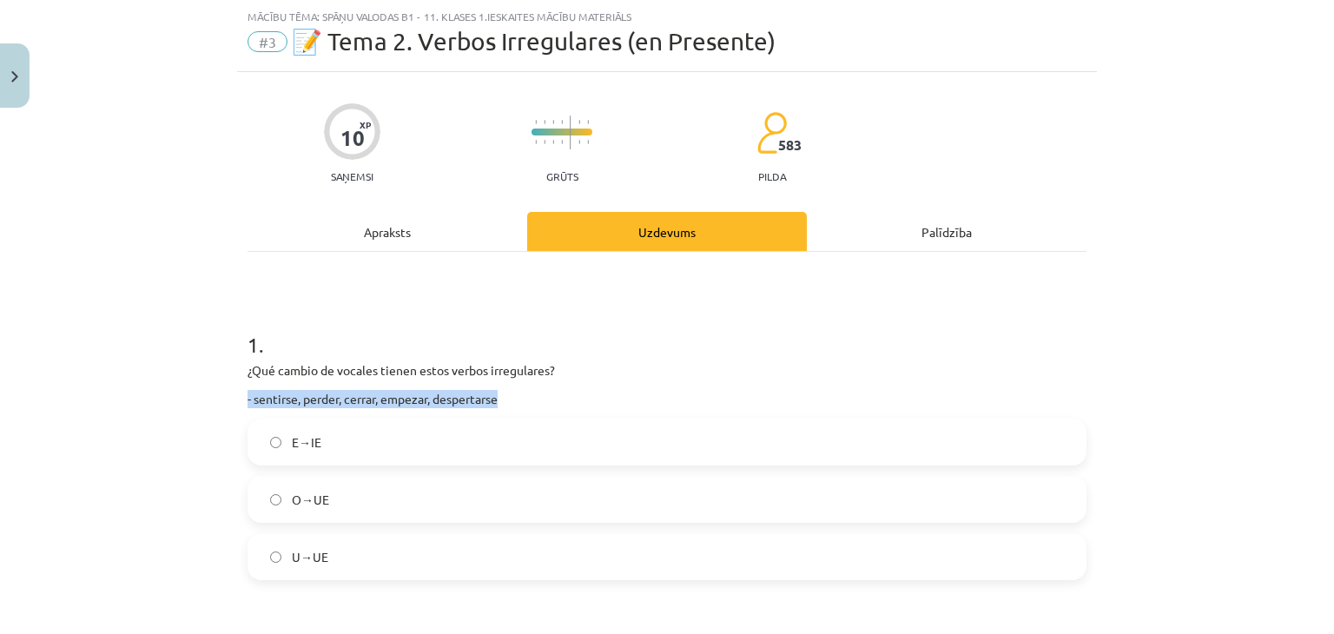
drag, startPoint x: 242, startPoint y: 400, endPoint x: 528, endPoint y: 400, distance: 285.7
click at [528, 401] on p "- sentirse, perder, cerrar, empezar, despertarse" at bounding box center [666, 399] width 839 height 18
copy p "- sentirse, perder, cerrar, empezar, despertarse"
click at [101, 272] on div "Mācību tēma: Spāņu valodas b1 - 11. klases 1.ieskaites mācību materiāls #3 📝 Te…" at bounding box center [667, 317] width 1334 height 634
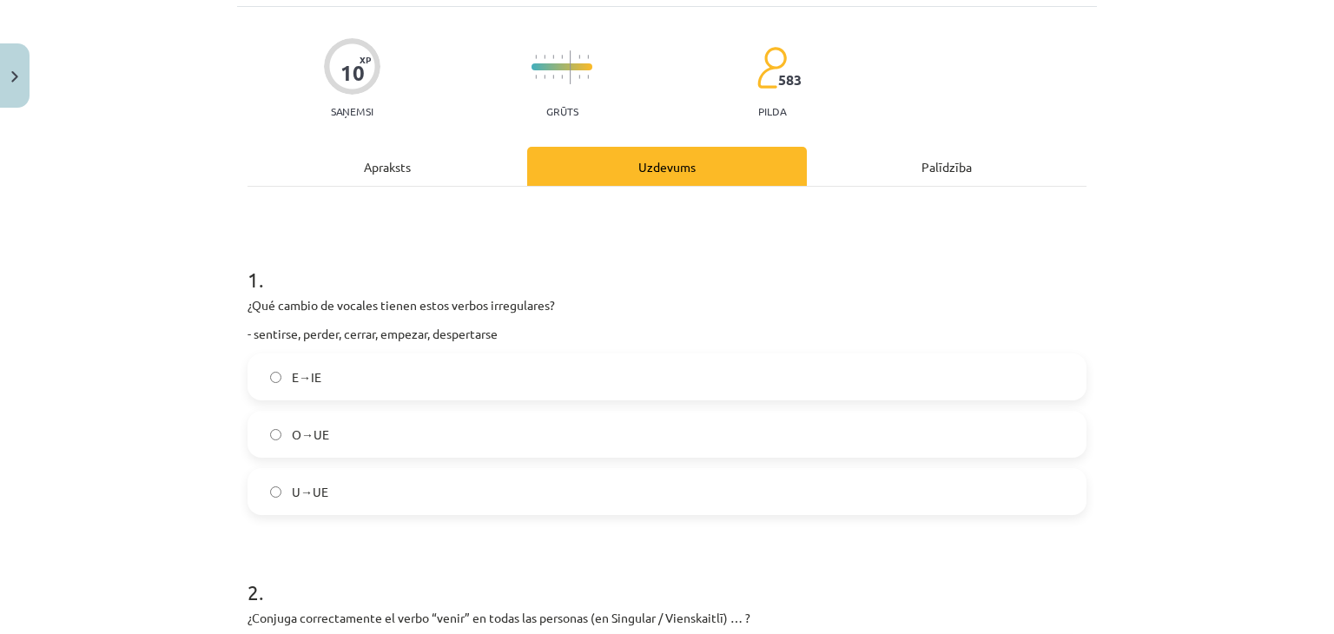
scroll to position [217, 0]
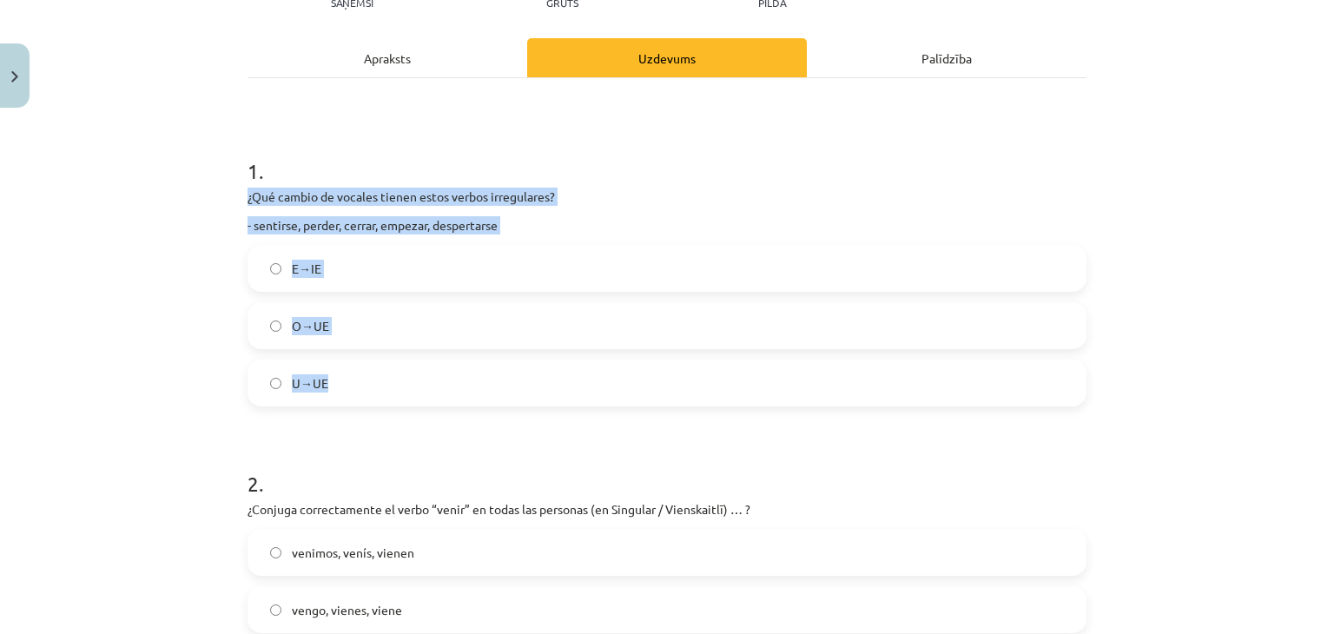
drag, startPoint x: 233, startPoint y: 191, endPoint x: 438, endPoint y: 352, distance: 260.4
copy div "¿Qué cambio de vocales tienen estos verbos irregulares? - sentirse, perder, cer…"
click at [311, 251] on label "E→IE" at bounding box center [666, 268] width 835 height 43
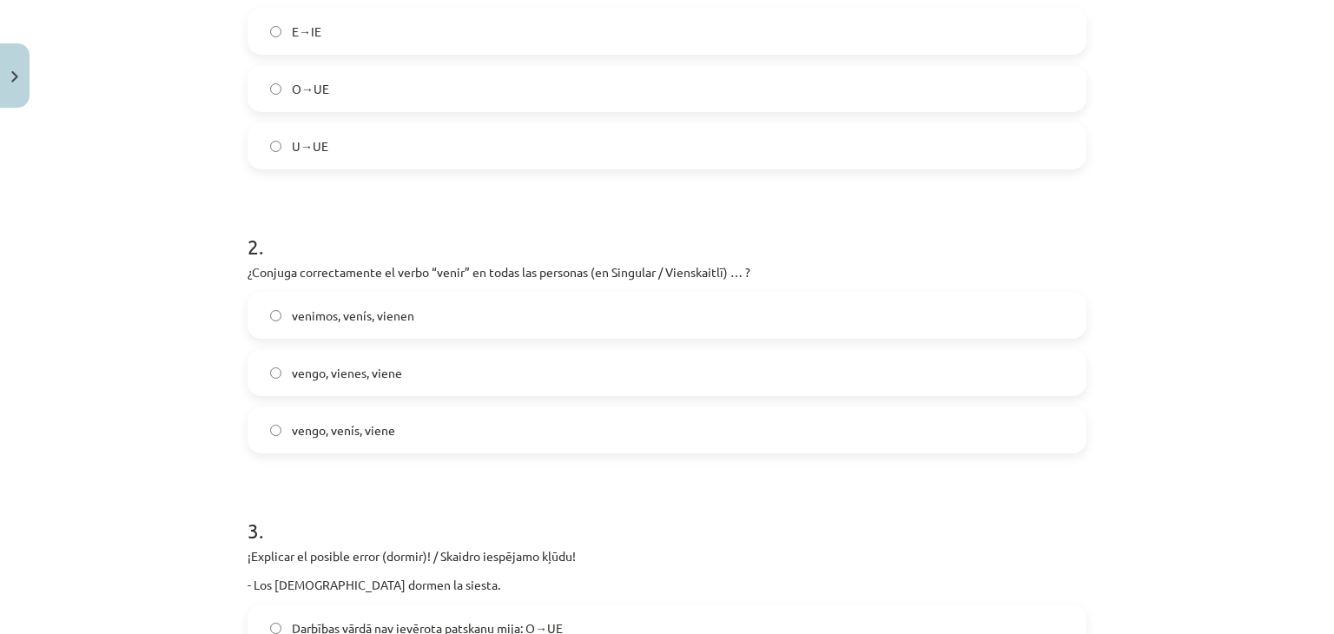
scroll to position [478, 0]
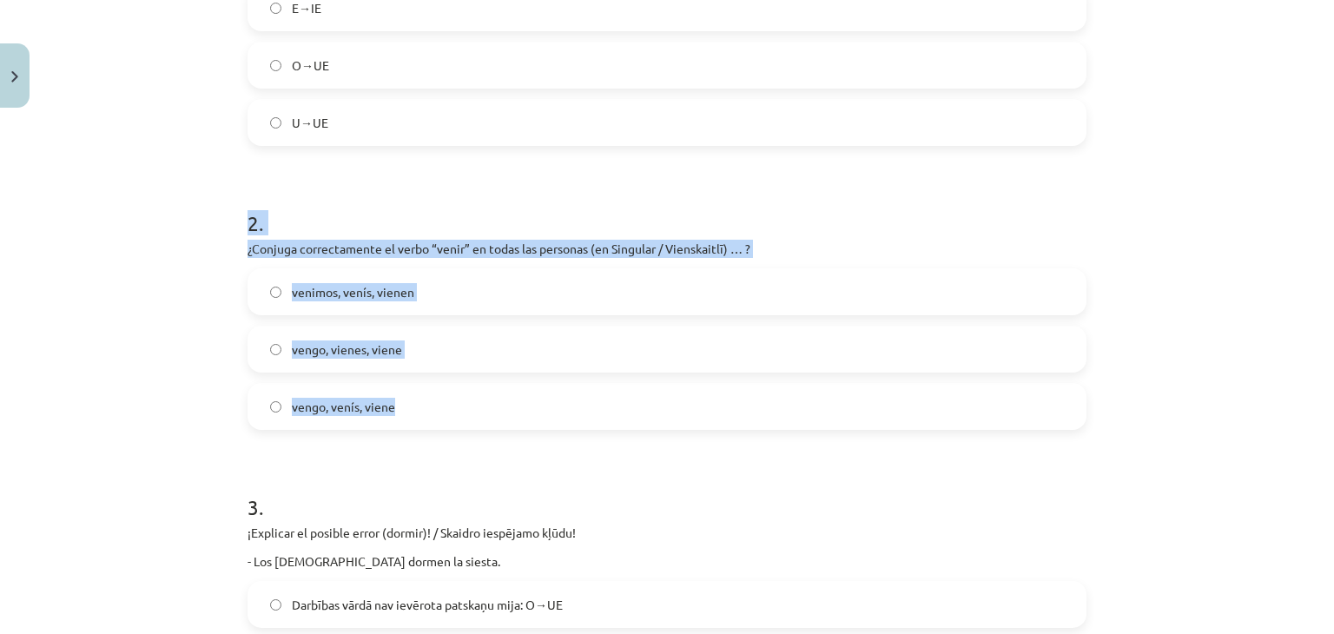
drag, startPoint x: 203, startPoint y: 209, endPoint x: 367, endPoint y: 293, distance: 184.5
click at [415, 406] on div "Mācību tēma: Spāņu valodas b1 - 11. klases 1.ieskaites mācību materiāls #3 📝 Te…" at bounding box center [667, 317] width 1334 height 634
copy div "2 . ¿Conjuga correctamente el verbo “venir” en todas las personas (en Singular …"
click at [398, 353] on label "vengo, vienes, viene" at bounding box center [666, 348] width 835 height 43
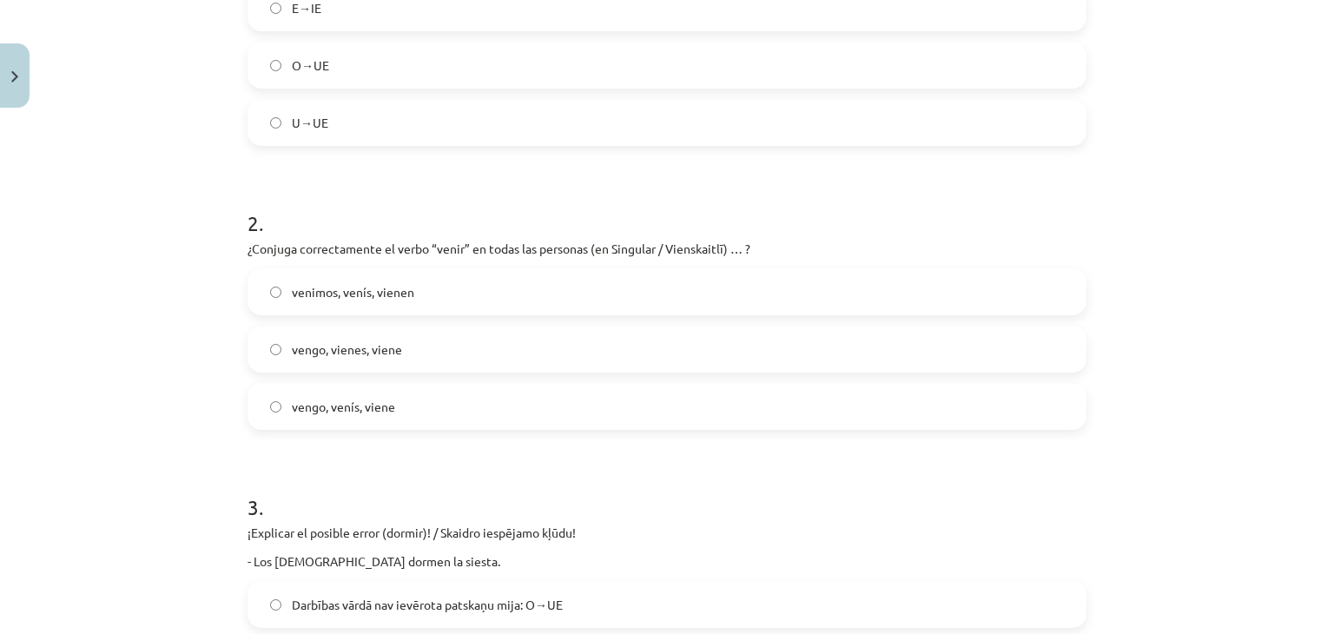
scroll to position [912, 0]
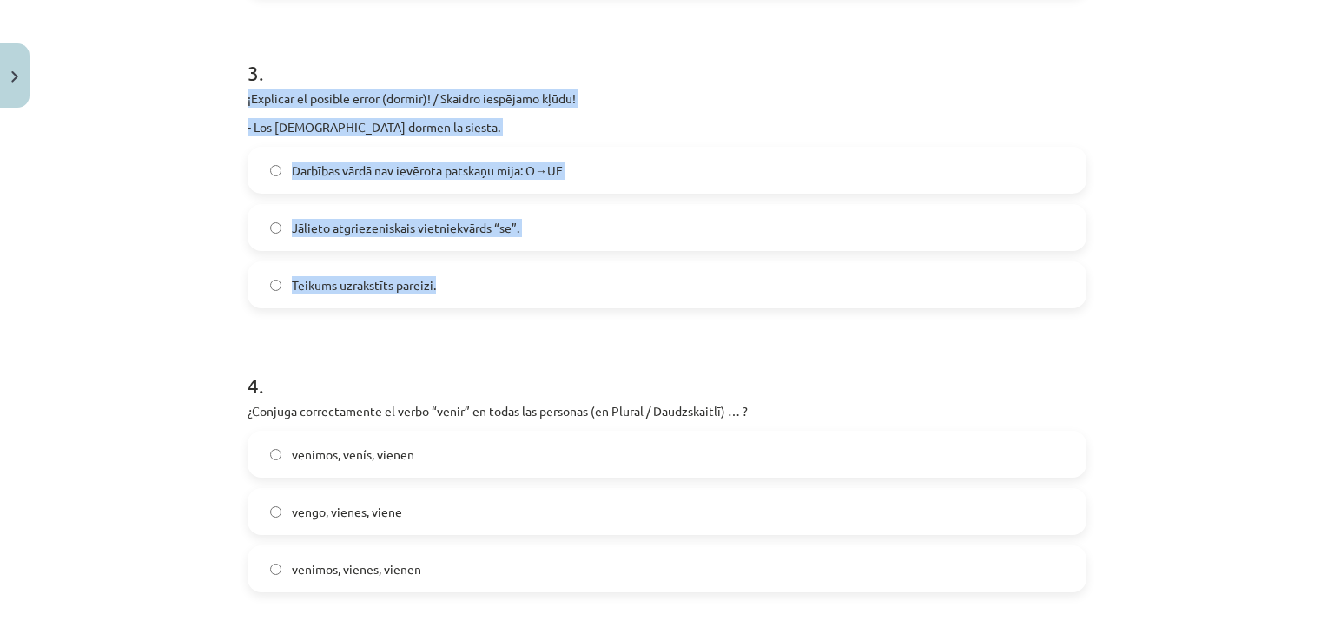
drag, startPoint x: 257, startPoint y: 99, endPoint x: 479, endPoint y: 255, distance: 271.7
copy div "¡Explicar el posible error (dormir)! / Skaidro iespējamo kļūdu! - Los [DEMOGRAP…"
click at [429, 178] on label "Darbības vārdā nav ievērota patskaņu mija: O→UE" at bounding box center [666, 169] width 835 height 43
click at [148, 286] on div "Mācību tēma: Spāņu valodas b1 - 11. klases 1.ieskaites mācību materiāls #3 📝 Te…" at bounding box center [667, 317] width 1334 height 634
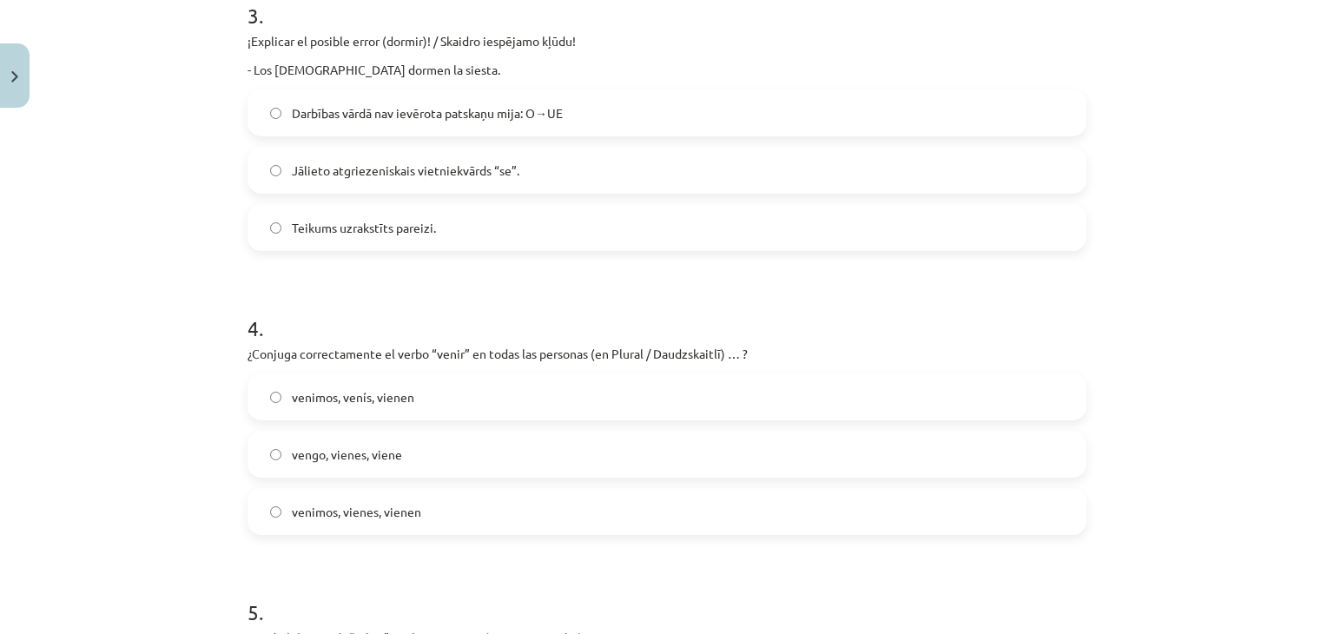
scroll to position [999, 0]
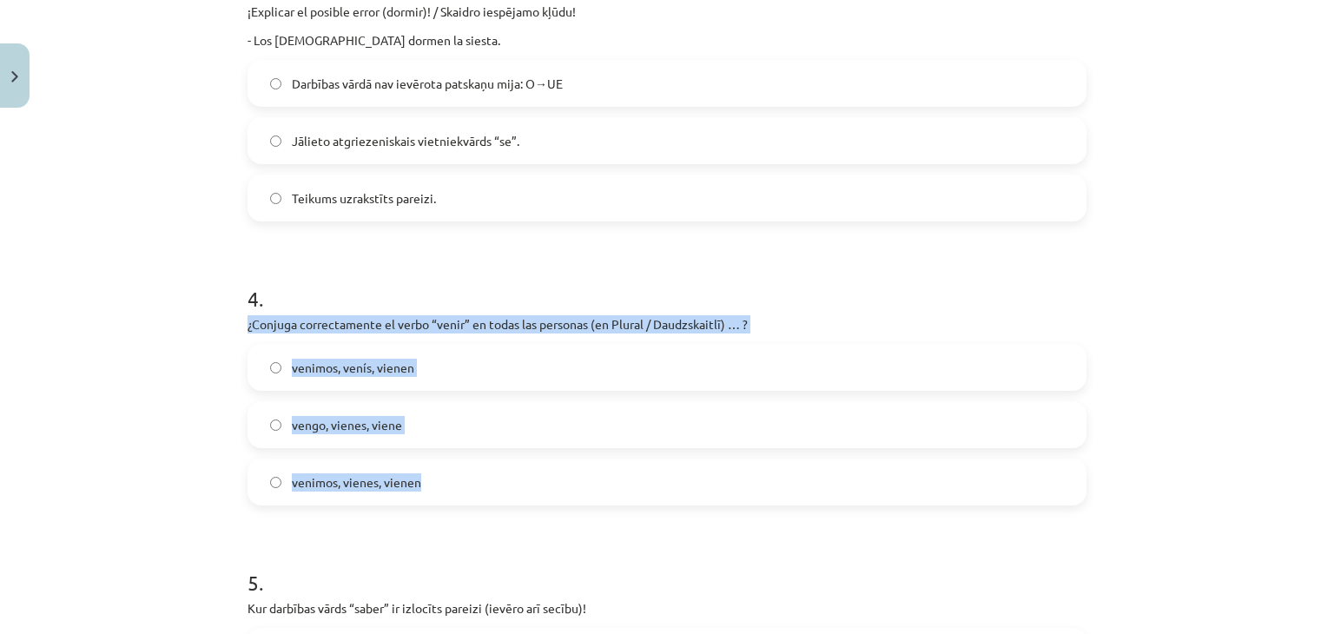
drag, startPoint x: 236, startPoint y: 321, endPoint x: 515, endPoint y: 428, distance: 298.5
copy div "¿Conjuga correctamente el verbo “venir” en todas las personas (en Plural / Daud…"
click at [545, 362] on label "venimos, venís, vienen" at bounding box center [666, 367] width 835 height 43
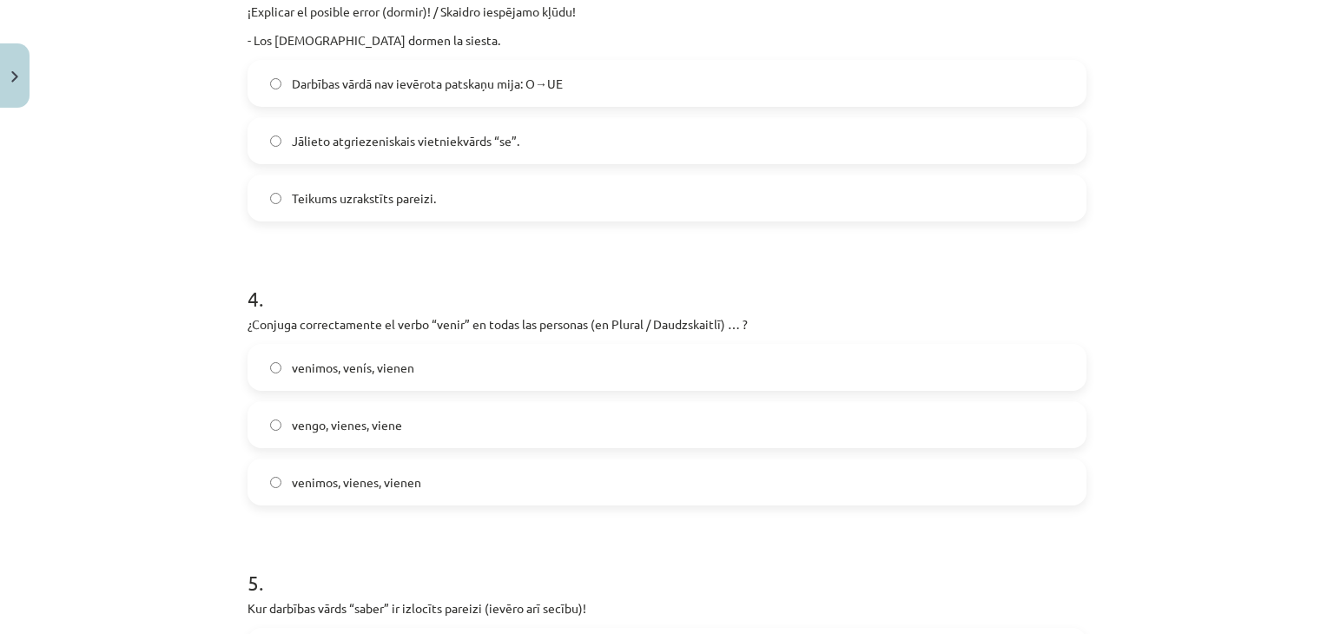
scroll to position [1172, 0]
